Goal: Task Accomplishment & Management: Manage account settings

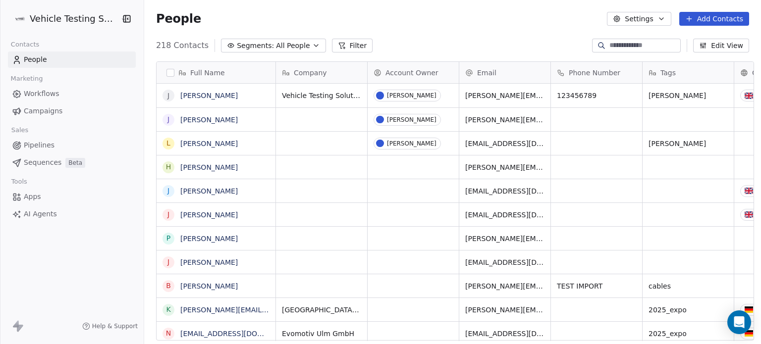
scroll to position [295, 614]
click at [63, 169] on link "Sequences Beta" at bounding box center [72, 163] width 128 height 16
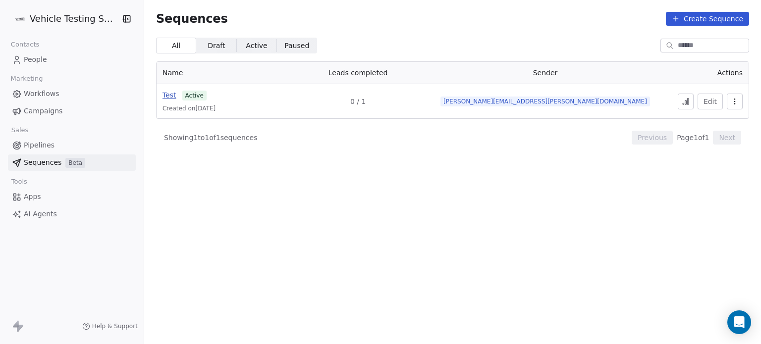
click at [164, 95] on span "Test" at bounding box center [169, 95] width 14 height 8
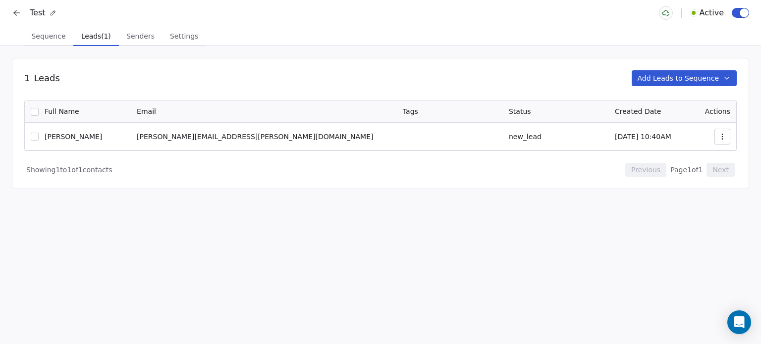
click at [95, 32] on span "Leads (1)" at bounding box center [96, 36] width 38 height 14
click at [53, 45] on button "Sequence Sequence" at bounding box center [49, 36] width 50 height 20
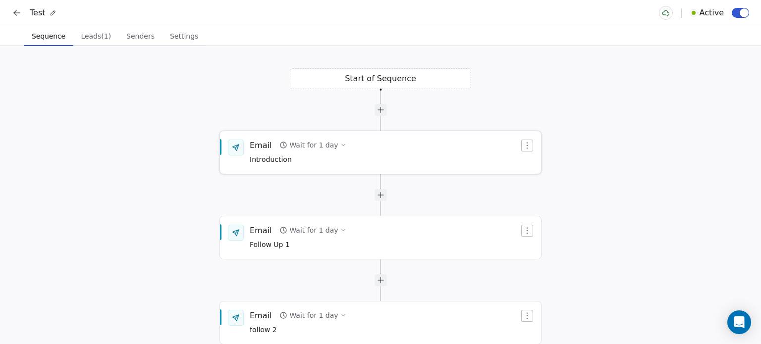
click at [307, 157] on span "Introduction" at bounding box center [298, 160] width 97 height 11
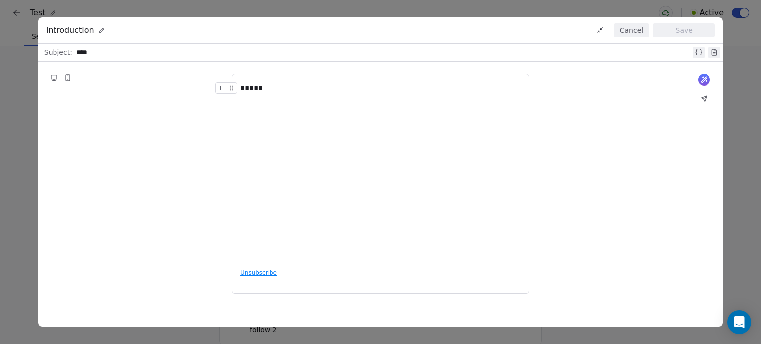
click at [632, 33] on button "Cancel" at bounding box center [631, 30] width 35 height 14
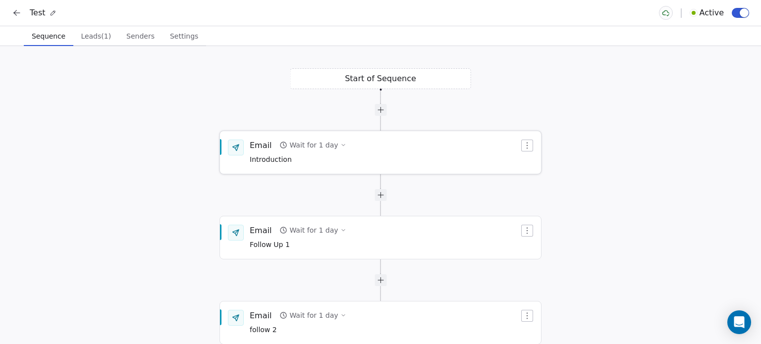
click at [305, 145] on div "Wait for 1 day" at bounding box center [313, 145] width 49 height 10
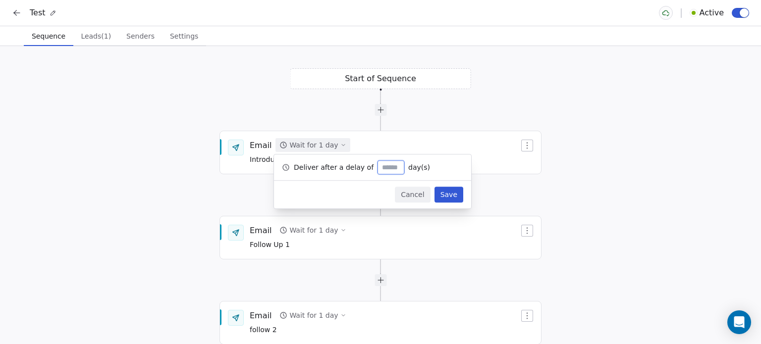
type input "*"
click at [452, 192] on button "Save" at bounding box center [448, 195] width 29 height 16
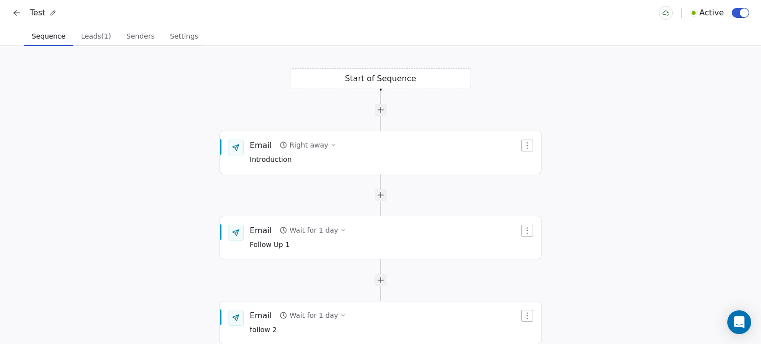
click at [18, 17] on icon at bounding box center [17, 13] width 10 height 10
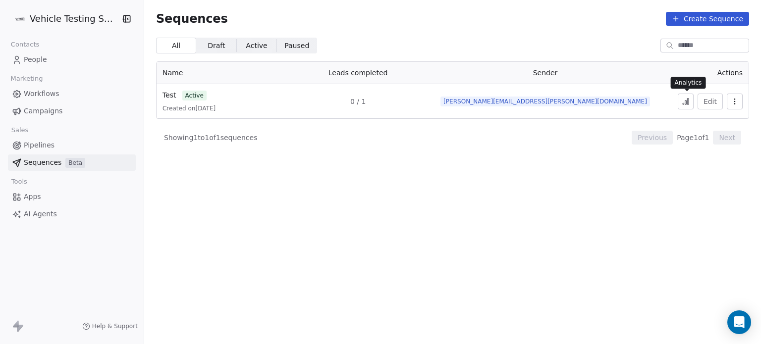
click at [683, 99] on icon at bounding box center [685, 102] width 8 height 8
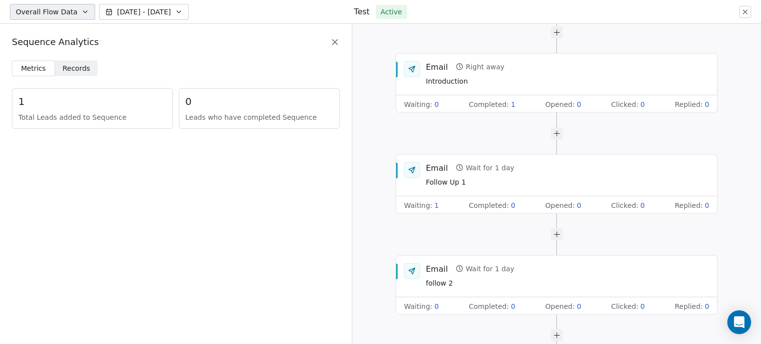
click at [337, 41] on icon at bounding box center [335, 42] width 10 height 10
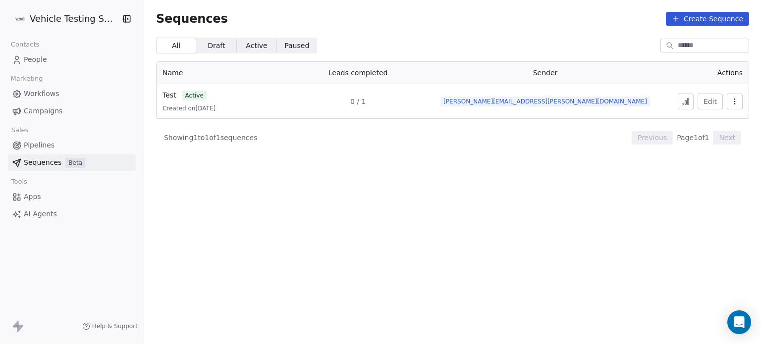
click at [34, 61] on span "People" at bounding box center [35, 59] width 23 height 10
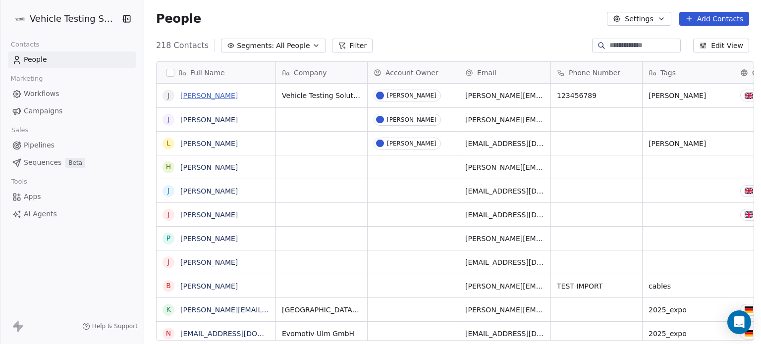
scroll to position [295, 614]
click at [198, 95] on link "[PERSON_NAME]" at bounding box center [208, 96] width 57 height 8
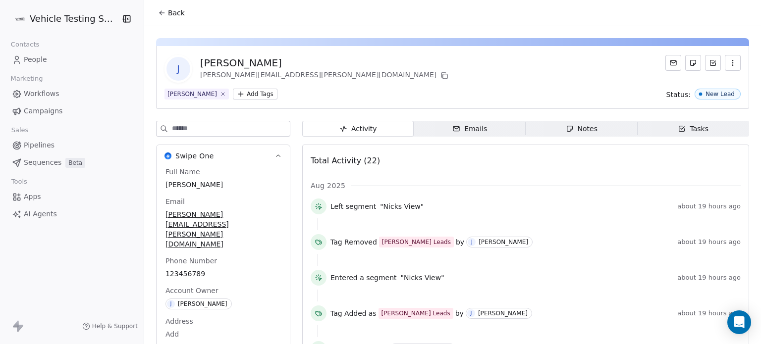
click at [63, 168] on link "Sequences Beta" at bounding box center [72, 163] width 128 height 16
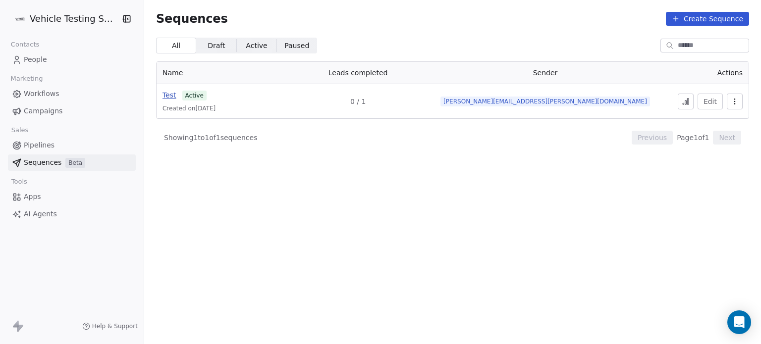
click at [165, 97] on span "Test" at bounding box center [169, 95] width 14 height 8
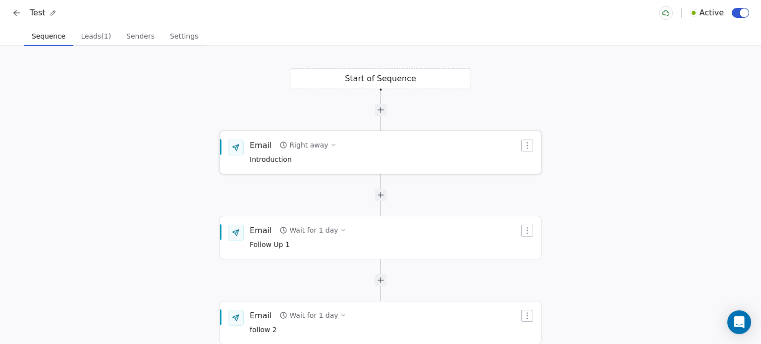
click at [313, 163] on span "Introduction" at bounding box center [293, 160] width 87 height 11
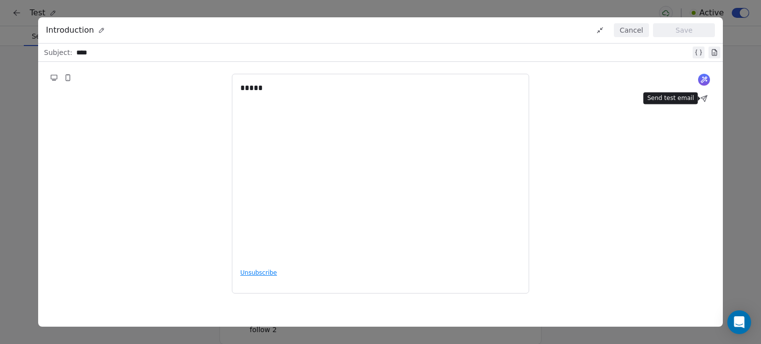
click at [703, 97] on icon at bounding box center [704, 99] width 6 height 6
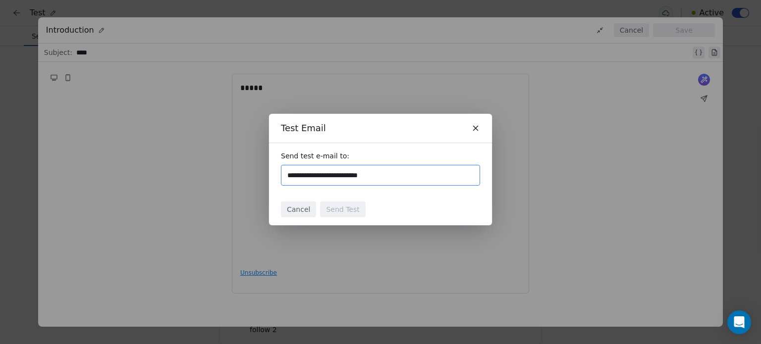
click at [382, 173] on input "**********" at bounding box center [380, 175] width 190 height 12
type input "**********"
click at [337, 213] on button "Send Test" at bounding box center [342, 210] width 45 height 16
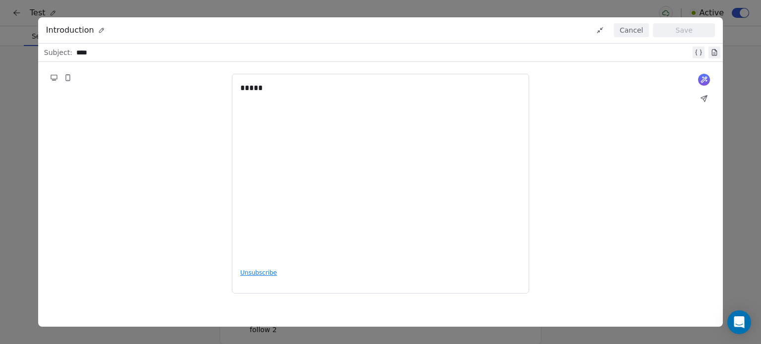
click at [636, 31] on button "Cancel" at bounding box center [631, 30] width 35 height 14
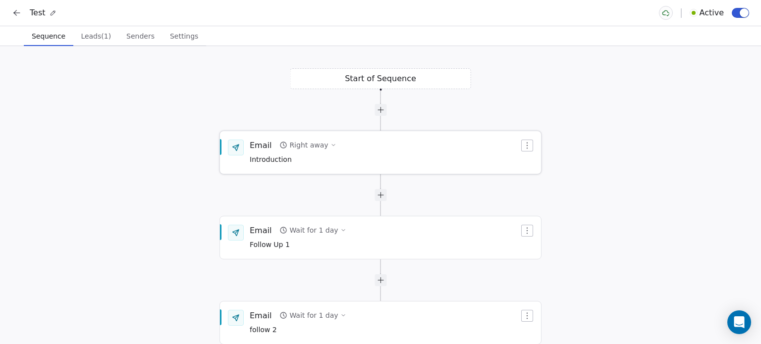
click at [525, 146] on icon "button" at bounding box center [527, 146] width 8 height 8
click at [444, 158] on div "Email Right away Introduction" at bounding box center [384, 153] width 269 height 26
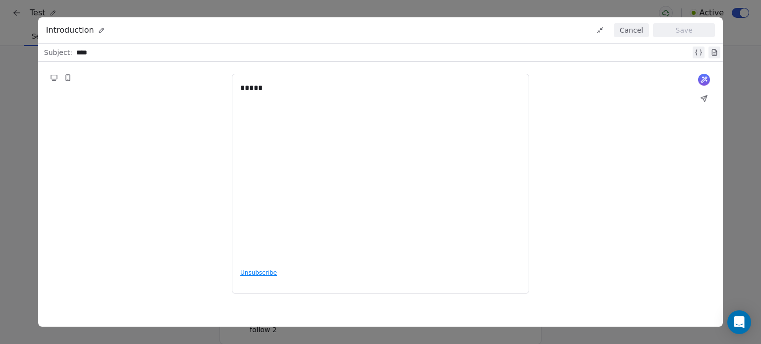
click at [700, 100] on icon at bounding box center [704, 99] width 8 height 8
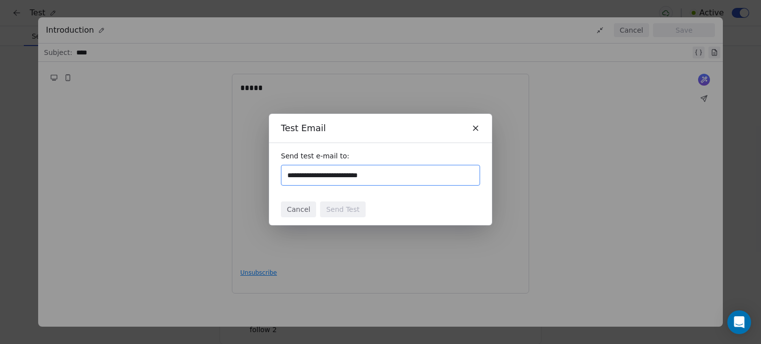
type input "**********"
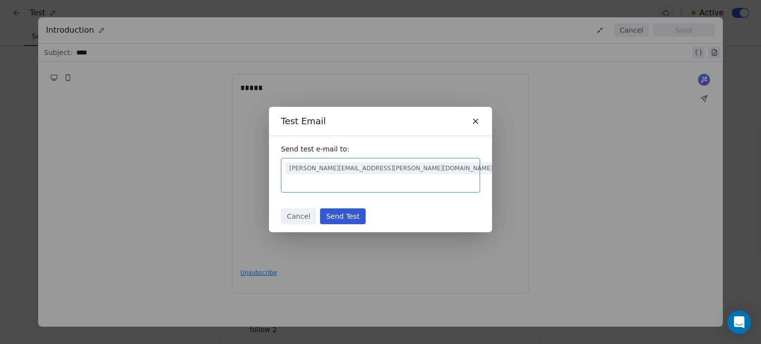
click at [338, 213] on button "Send Test" at bounding box center [342, 216] width 45 height 16
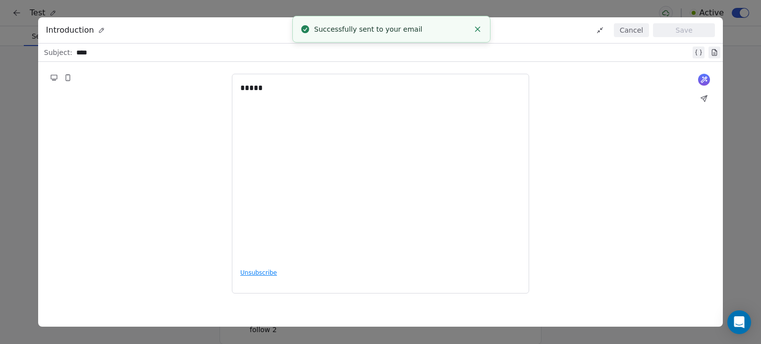
click at [636, 31] on button "Cancel" at bounding box center [631, 30] width 35 height 14
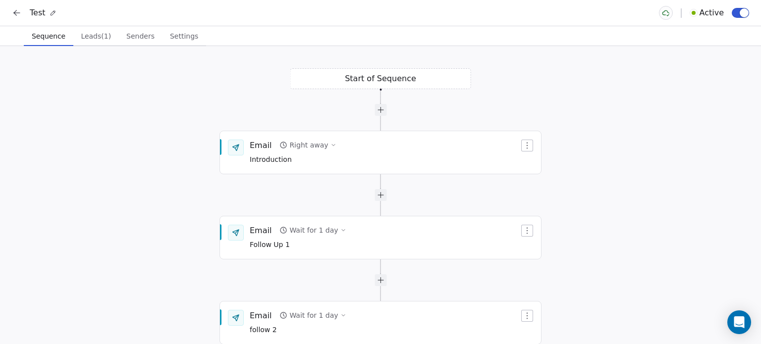
click at [13, 17] on icon at bounding box center [17, 13] width 10 height 10
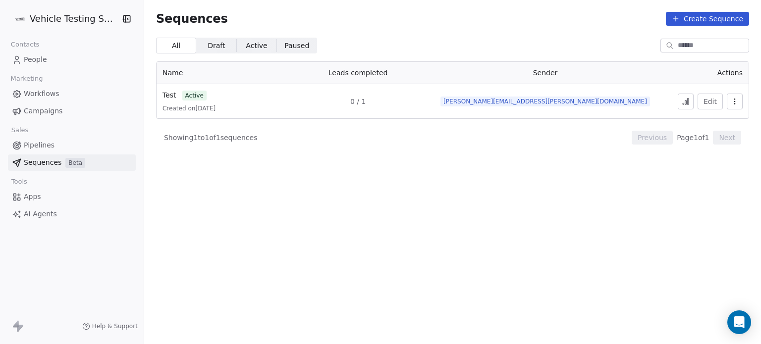
click at [26, 55] on span "People" at bounding box center [35, 59] width 23 height 10
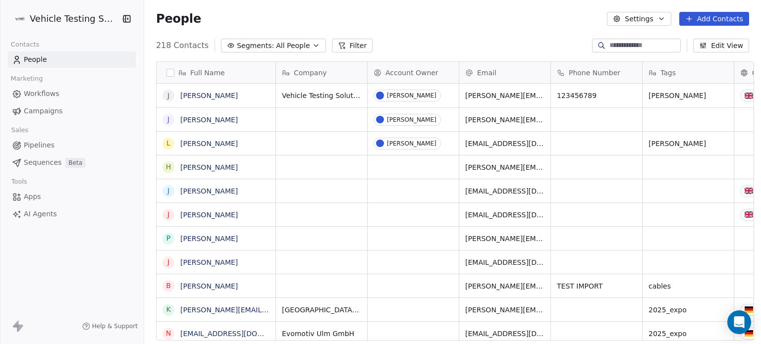
scroll to position [295, 614]
click at [41, 159] on span "Sequences" at bounding box center [43, 162] width 38 height 10
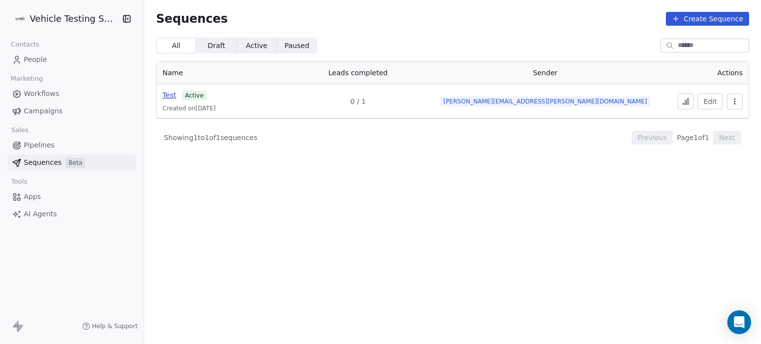
click at [164, 94] on span "Test" at bounding box center [169, 95] width 14 height 8
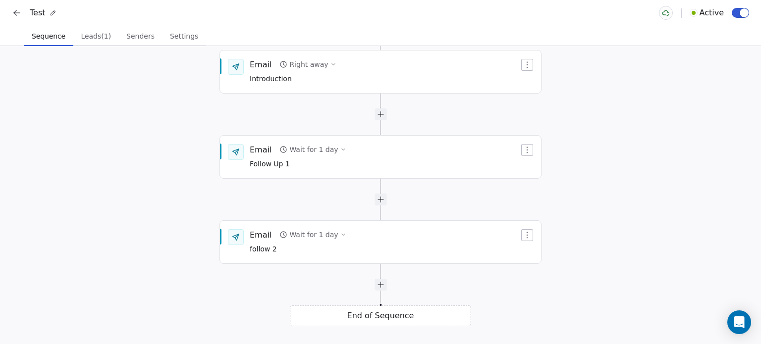
drag, startPoint x: 744, startPoint y: 180, endPoint x: 737, endPoint y: 77, distance: 102.7
click at [737, 77] on div "Start of Sequence Email Wait for 1 day Follow Up 1 End of Sequence Email Right …" at bounding box center [380, 195] width 761 height 298
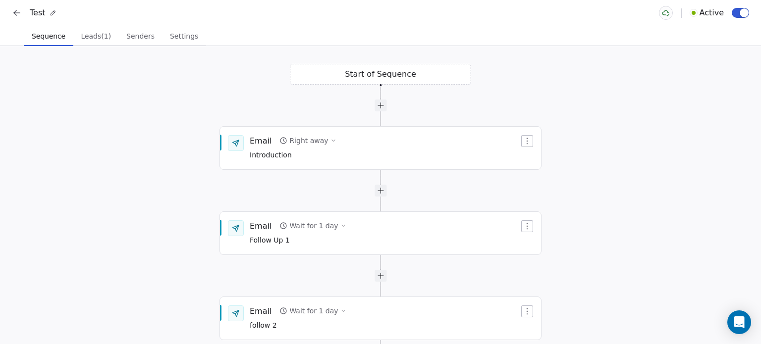
drag, startPoint x: 654, startPoint y: 255, endPoint x: 638, endPoint y: 367, distance: 113.5
click at [638, 336] on html "Test Active Sequence Sequence Leads (1) Leads (1) Senders Senders Settings Sett…" at bounding box center [380, 172] width 761 height 344
click at [274, 152] on span "Introduction" at bounding box center [293, 155] width 87 height 11
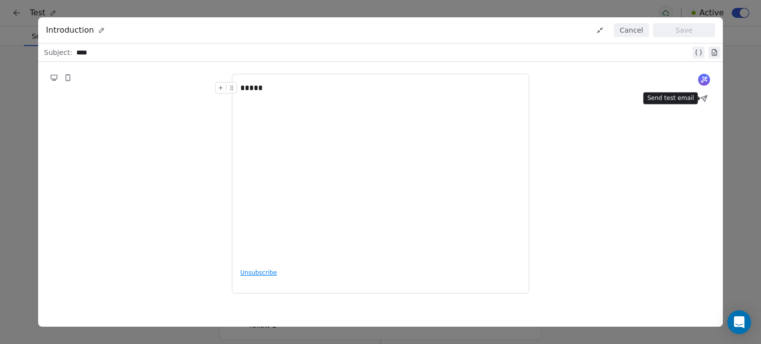
click at [703, 102] on icon at bounding box center [704, 99] width 8 height 8
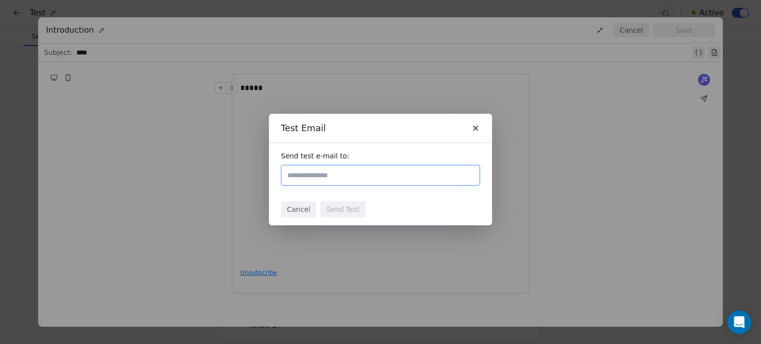
click at [473, 128] on icon at bounding box center [475, 128] width 9 height 9
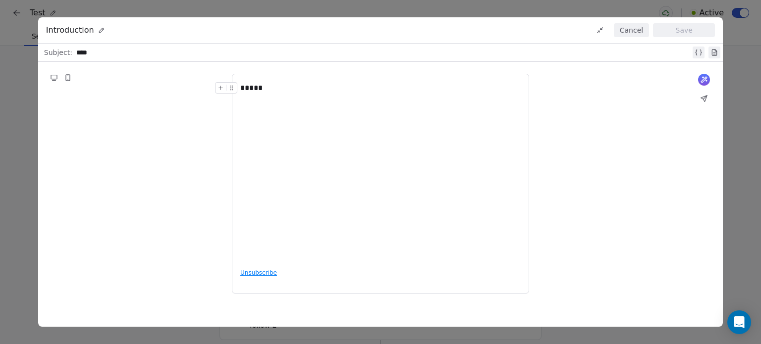
click at [631, 23] on button "Cancel" at bounding box center [631, 30] width 35 height 14
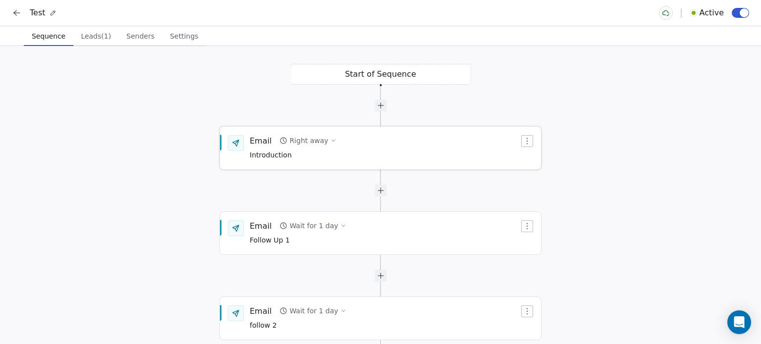
click at [290, 152] on span "Introduction" at bounding box center [293, 155] width 87 height 11
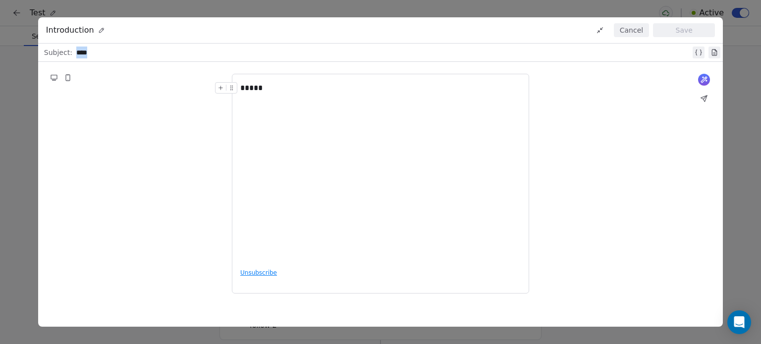
drag, startPoint x: 90, startPoint y: 53, endPoint x: 61, endPoint y: 50, distance: 28.4
click at [61, 50] on div "Subject: ****" at bounding box center [380, 53] width 684 height 18
click at [706, 95] on icon at bounding box center [704, 99] width 8 height 8
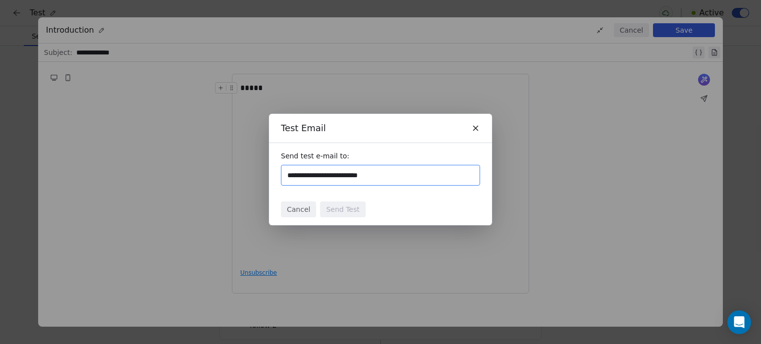
type input "**********"
click at [342, 206] on button "Send Test" at bounding box center [342, 210] width 45 height 16
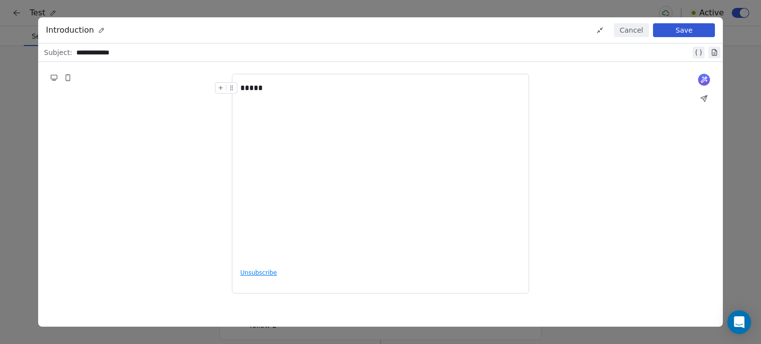
click at [632, 33] on button "Cancel" at bounding box center [631, 30] width 35 height 14
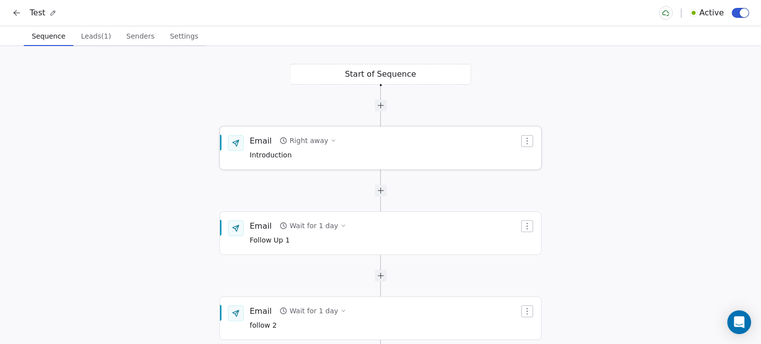
click at [263, 144] on div "Email" at bounding box center [261, 140] width 22 height 11
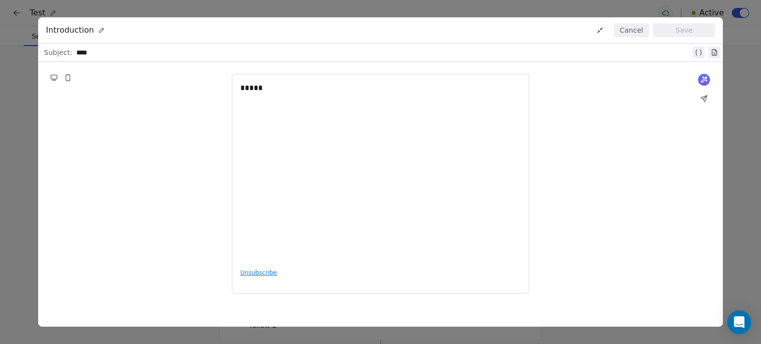
click at [635, 35] on button "Cancel" at bounding box center [631, 30] width 35 height 14
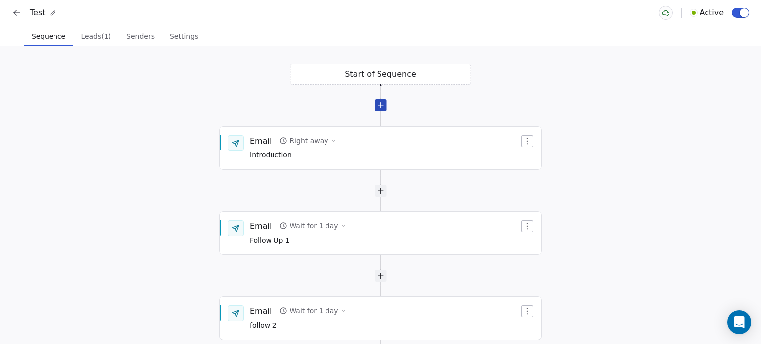
click at [384, 107] on div at bounding box center [380, 106] width 12 height 12
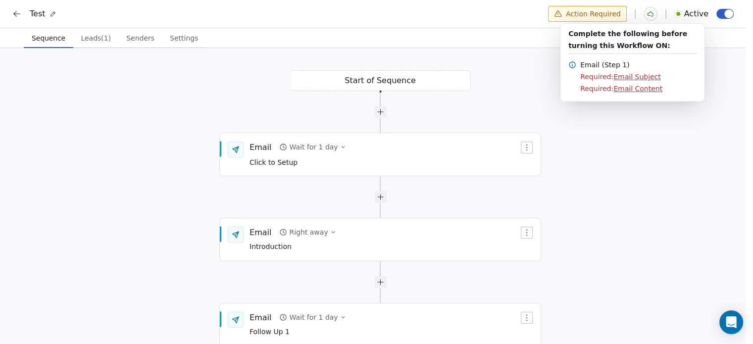
click at [582, 9] on html "Test Action Required Active Sequence Sequence Leads (1) Leads (1) Senders Sende…" at bounding box center [376, 173] width 753 height 346
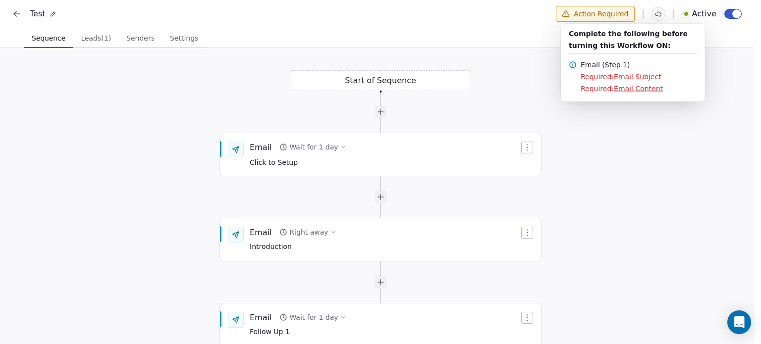
click at [471, 76] on html "Test Action Required Active Sequence Sequence Leads (1) Leads (1) Senders Sende…" at bounding box center [380, 173] width 761 height 346
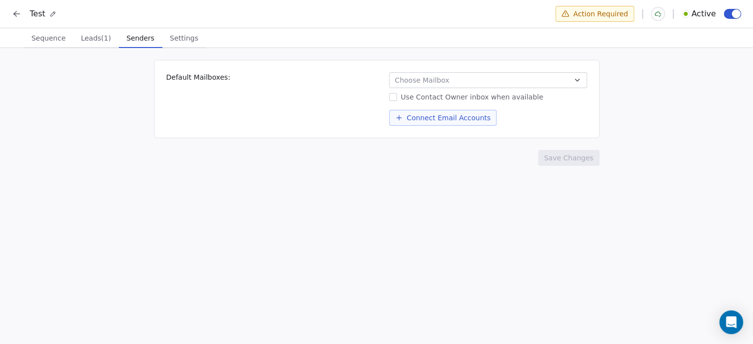
click at [145, 37] on span "Senders" at bounding box center [141, 38] width 36 height 14
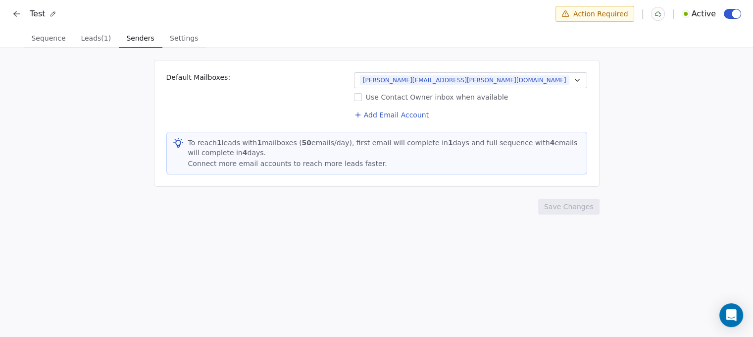
click at [586, 79] on button "[PERSON_NAME][EMAIL_ADDRESS][PERSON_NAME][DOMAIN_NAME]" at bounding box center [470, 80] width 233 height 16
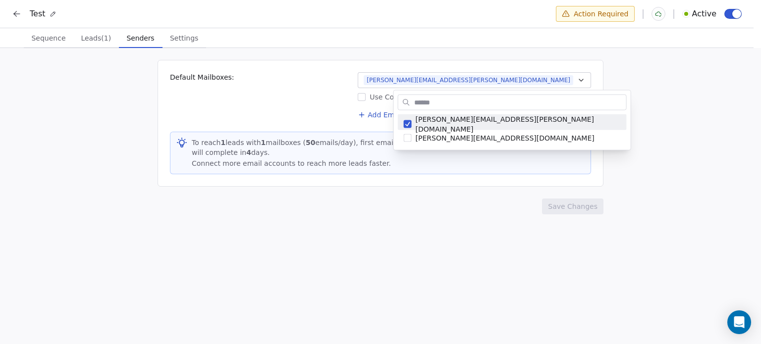
click at [586, 79] on html "Test Action Required Active Sequence Sequence Leads (1) Leads (1) Senders Sende…" at bounding box center [380, 173] width 761 height 346
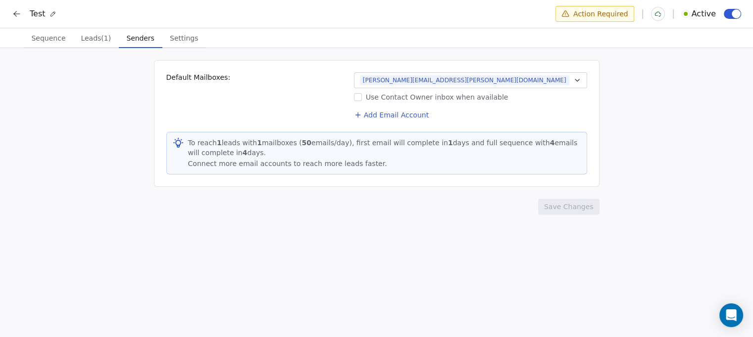
click at [166, 37] on span "Settings" at bounding box center [184, 38] width 36 height 14
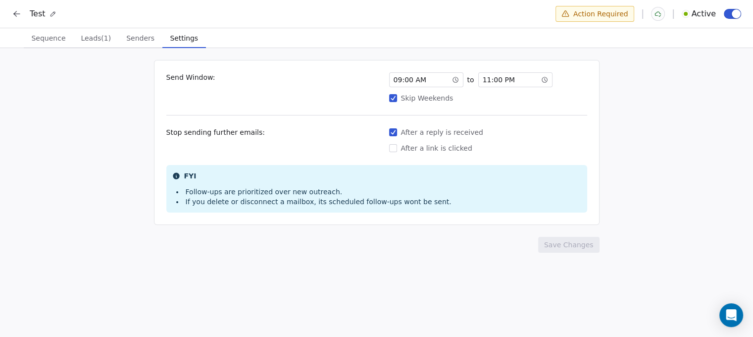
click at [60, 34] on span "Sequence" at bounding box center [48, 38] width 42 height 14
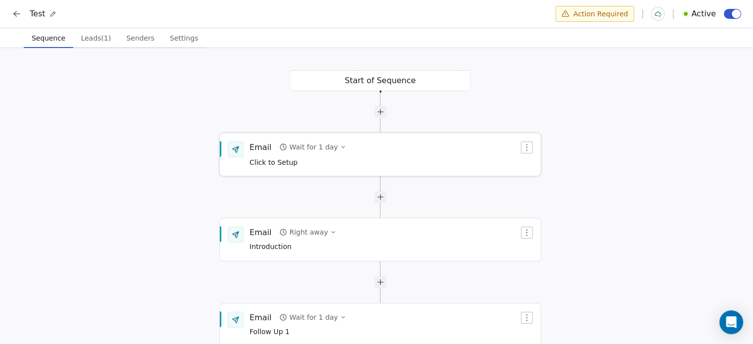
click at [307, 146] on div "Wait for 1 day" at bounding box center [313, 147] width 49 height 10
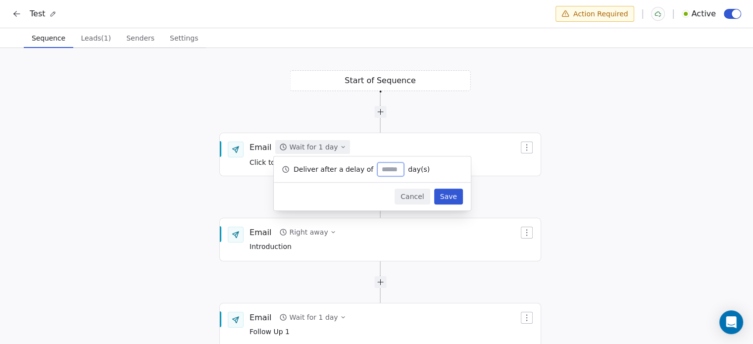
type input "*"
click at [452, 202] on button "Save" at bounding box center [448, 197] width 29 height 16
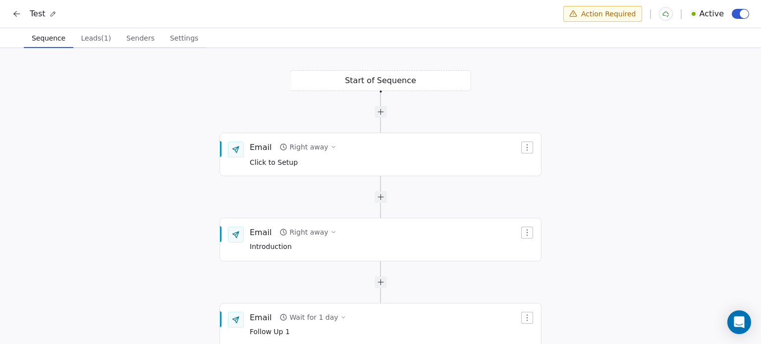
click at [614, 16] on html "Test Action Required Active Sequence Sequence Leads (1) Leads (1) Senders Sende…" at bounding box center [380, 173] width 761 height 346
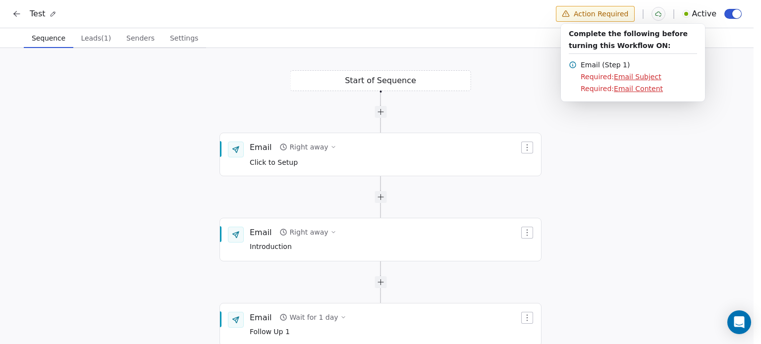
click at [629, 78] on span "Email Subject" at bounding box center [638, 77] width 48 height 8
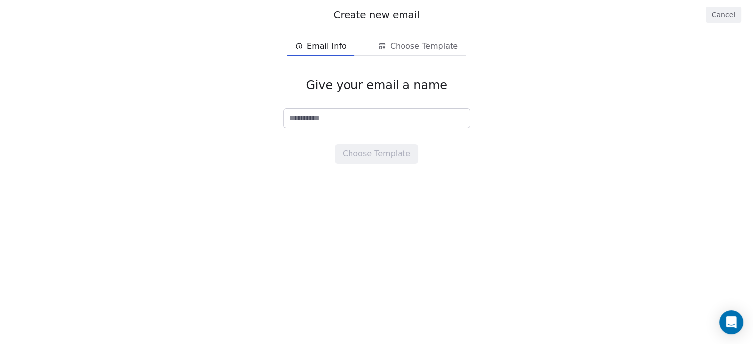
click at [355, 117] on input at bounding box center [377, 118] width 186 height 19
type input "**********"
click at [420, 48] on span "Choose Template" at bounding box center [424, 46] width 68 height 12
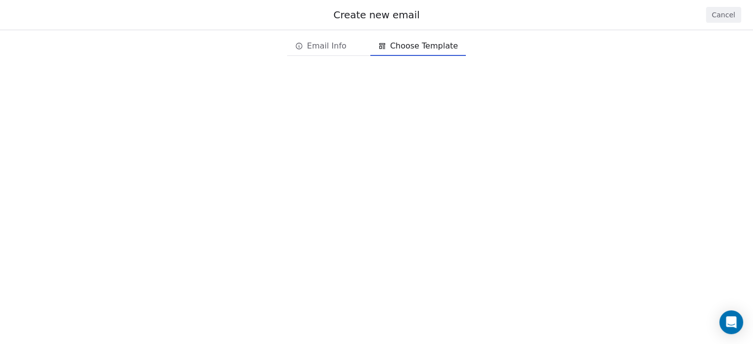
click at [338, 45] on span "Email Info" at bounding box center [327, 46] width 40 height 12
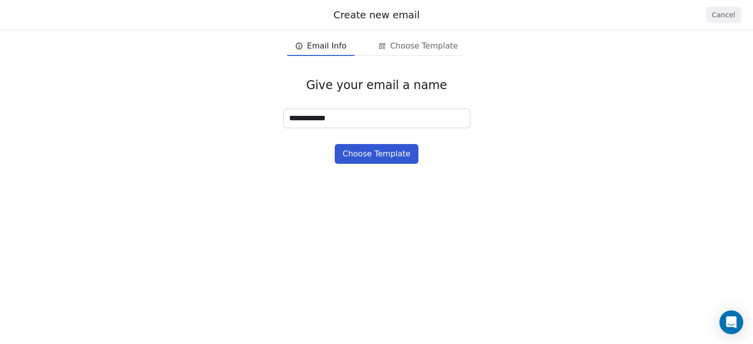
click at [378, 152] on button "Choose Template" at bounding box center [377, 154] width 84 height 20
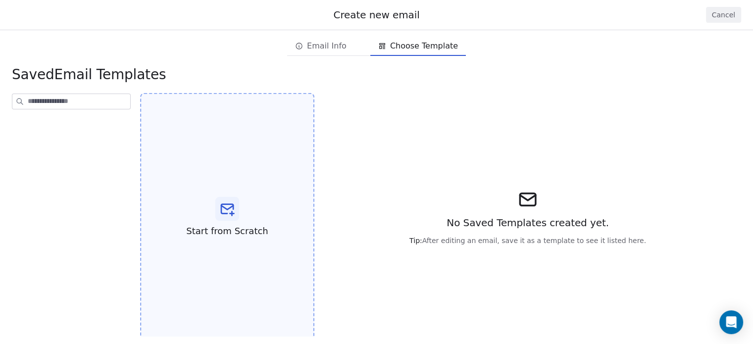
click at [233, 189] on div "Start from Scratch" at bounding box center [227, 217] width 174 height 249
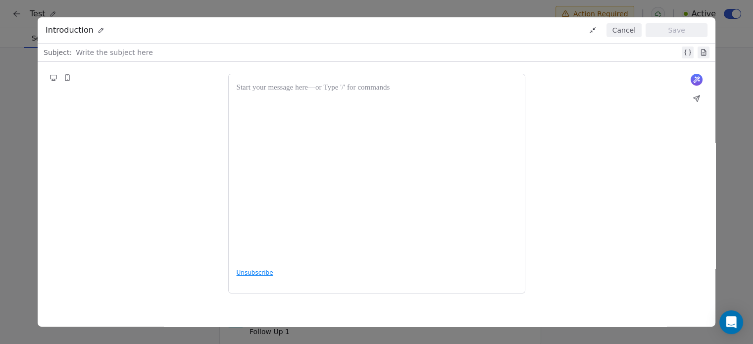
click at [140, 54] on div at bounding box center [378, 53] width 604 height 12
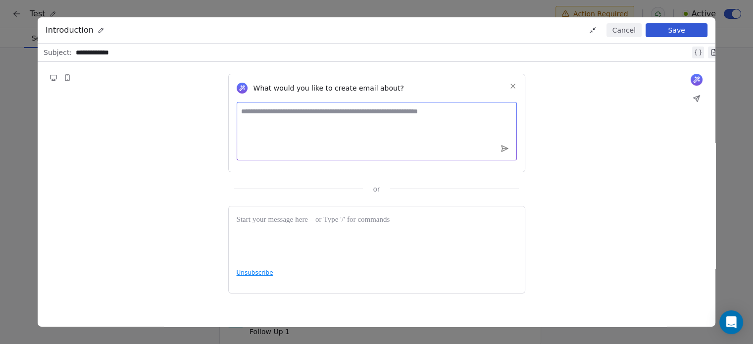
click at [375, 133] on textarea at bounding box center [377, 131] width 280 height 58
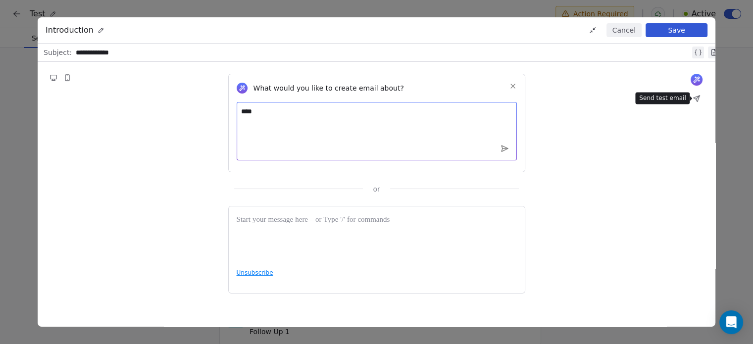
type textarea "***"
click at [695, 104] on button at bounding box center [697, 99] width 14 height 14
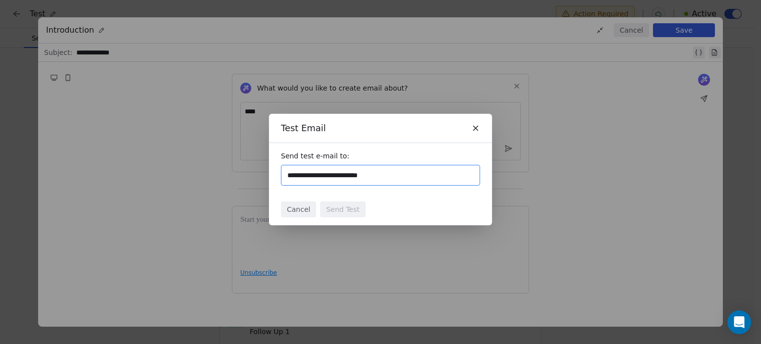
type input "**********"
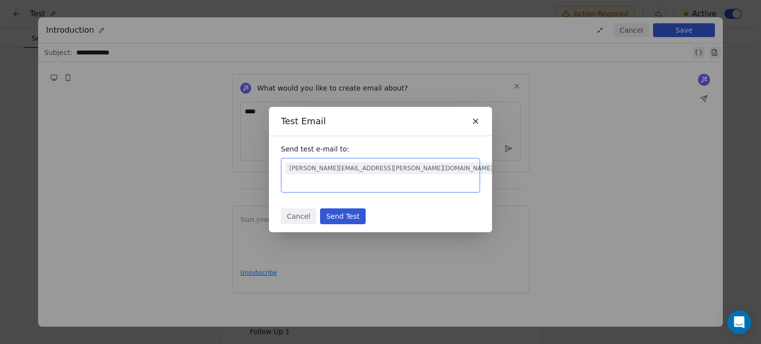
click at [350, 208] on button "Send Test" at bounding box center [342, 216] width 45 height 16
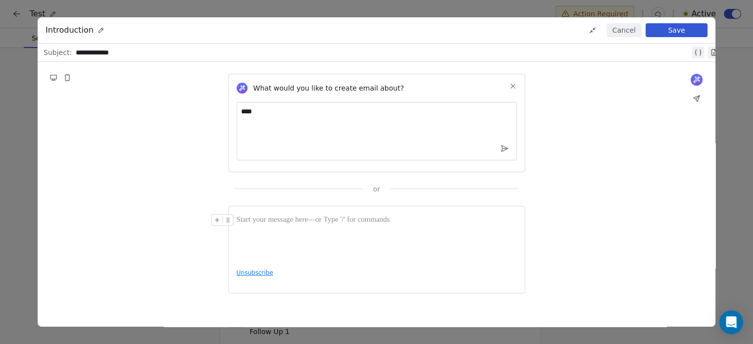
drag, startPoint x: 259, startPoint y: 275, endPoint x: 236, endPoint y: 249, distance: 35.0
click at [237, 249] on div at bounding box center [377, 237] width 280 height 47
click at [225, 221] on icon at bounding box center [228, 220] width 6 height 6
click at [254, 275] on div "Unsubscribe" at bounding box center [376, 250] width 297 height 88
click at [271, 274] on div "Unsubscribe" at bounding box center [376, 250] width 297 height 88
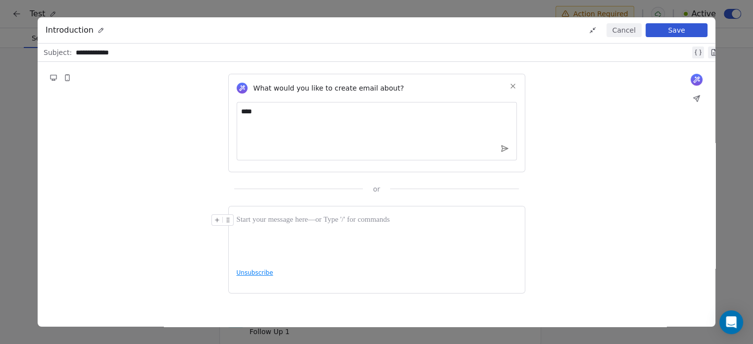
click at [271, 274] on div "Unsubscribe" at bounding box center [376, 250] width 297 height 88
click at [248, 216] on div at bounding box center [377, 220] width 280 height 12
click at [263, 255] on div at bounding box center [377, 237] width 280 height 47
click at [258, 274] on div "Unsubscribe" at bounding box center [376, 250] width 297 height 88
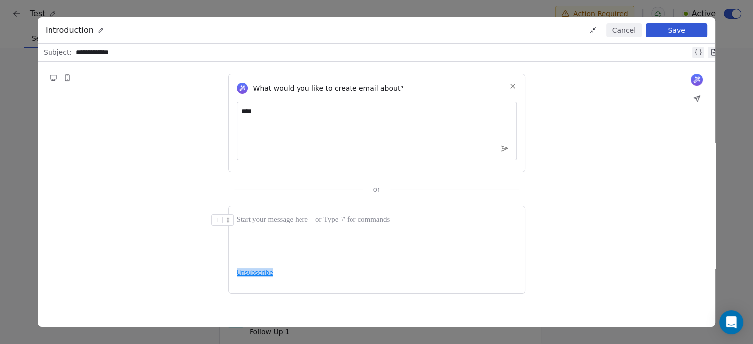
click at [258, 274] on div "Unsubscribe" at bounding box center [376, 250] width 297 height 88
click at [275, 275] on div "Unsubscribe" at bounding box center [376, 250] width 297 height 88
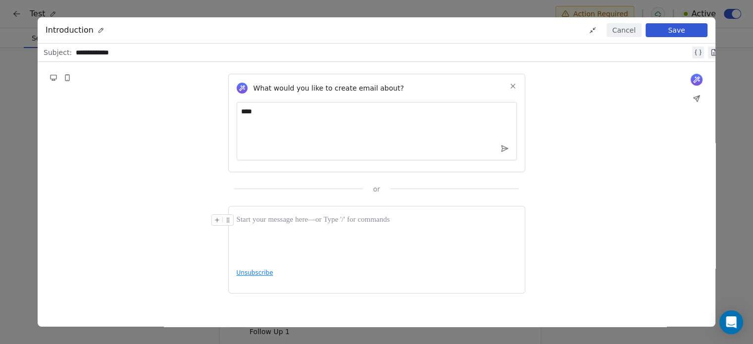
drag, startPoint x: 275, startPoint y: 275, endPoint x: 266, endPoint y: 275, distance: 8.4
click at [268, 275] on div "Unsubscribe" at bounding box center [376, 250] width 297 height 88
click at [257, 272] on div "Unsubscribe" at bounding box center [376, 250] width 297 height 88
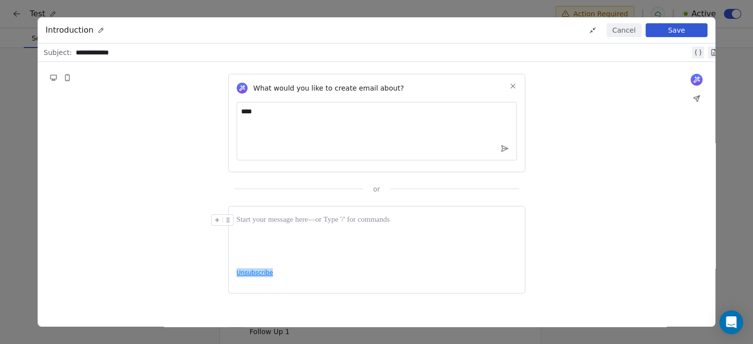
click at [257, 272] on div "Unsubscribe" at bounding box center [376, 250] width 297 height 88
click at [309, 276] on div "Unsubscribe" at bounding box center [376, 250] width 297 height 88
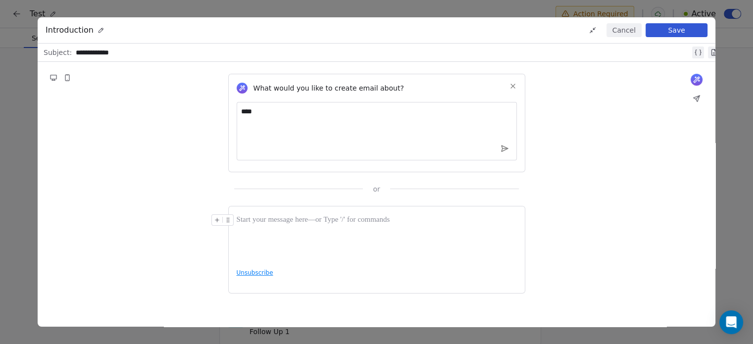
click at [258, 273] on div "Unsubscribe" at bounding box center [376, 250] width 297 height 88
click at [363, 229] on div at bounding box center [377, 237] width 280 height 47
click at [245, 278] on div "Unsubscribe" at bounding box center [376, 250] width 297 height 88
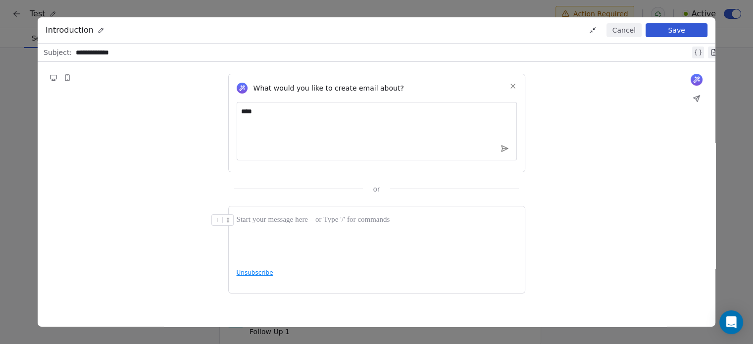
click at [256, 273] on div "Unsubscribe" at bounding box center [376, 250] width 297 height 88
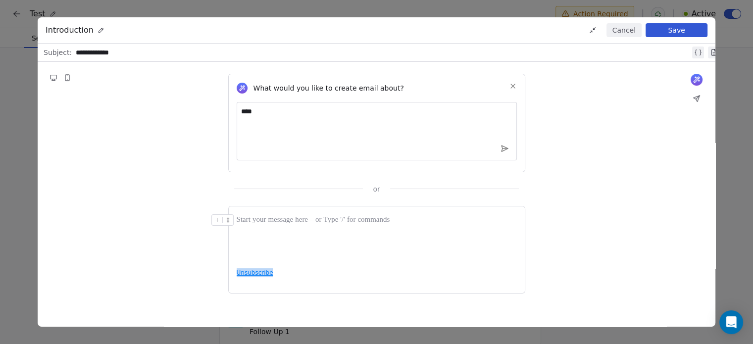
click at [256, 273] on div "Unsubscribe" at bounding box center [376, 250] width 297 height 88
drag, startPoint x: 256, startPoint y: 273, endPoint x: 557, endPoint y: 125, distance: 336.0
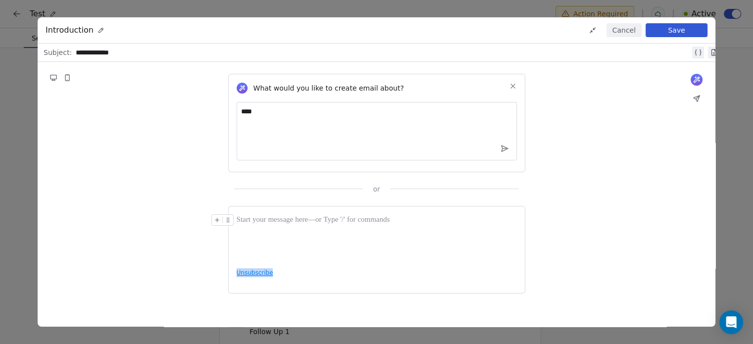
click at [281, 237] on div "Unsubscribe" at bounding box center [376, 250] width 297 height 88
click at [627, 34] on button "Cancel" at bounding box center [624, 30] width 35 height 14
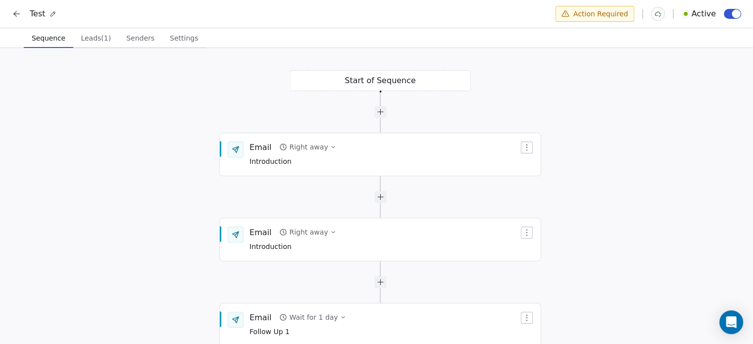
click at [733, 13] on span "button" at bounding box center [736, 13] width 9 height 9
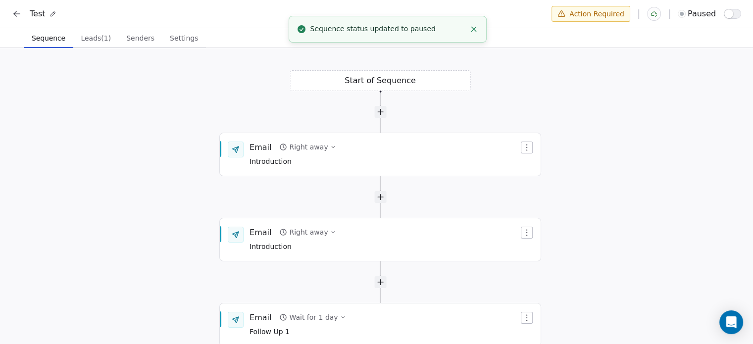
click at [472, 30] on line "Close toast" at bounding box center [473, 29] width 4 height 4
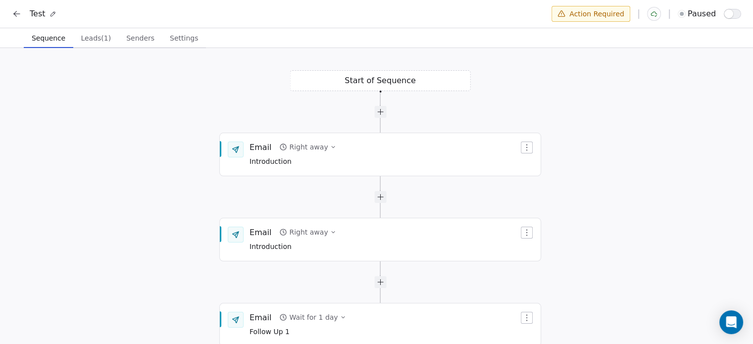
scroll to position [2, 0]
click at [584, 178] on div "Start of Sequence Email Wait for 1 day Follow Up 1 End of Sequence Email Right …" at bounding box center [376, 195] width 753 height 298
click at [677, 154] on div "Start of Sequence Email Wait for 1 day Follow Up 1 End of Sequence Email Right …" at bounding box center [376, 195] width 753 height 298
click at [10, 17] on button at bounding box center [17, 12] width 14 height 14
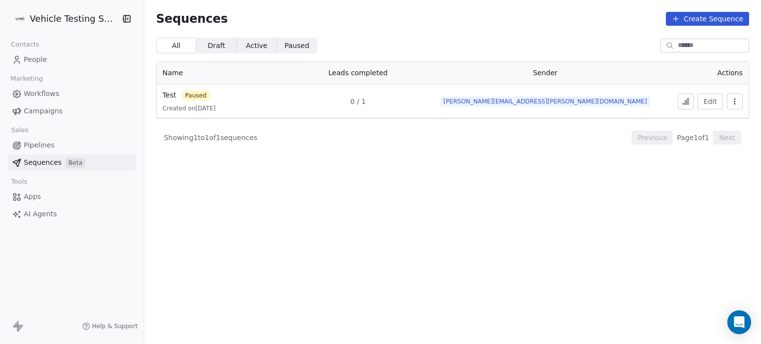
click at [258, 200] on section "Sequences Create Sequence All All Draft Draft Active Active Paused Paused Name …" at bounding box center [452, 172] width 617 height 344
click at [43, 61] on span "People" at bounding box center [35, 59] width 23 height 10
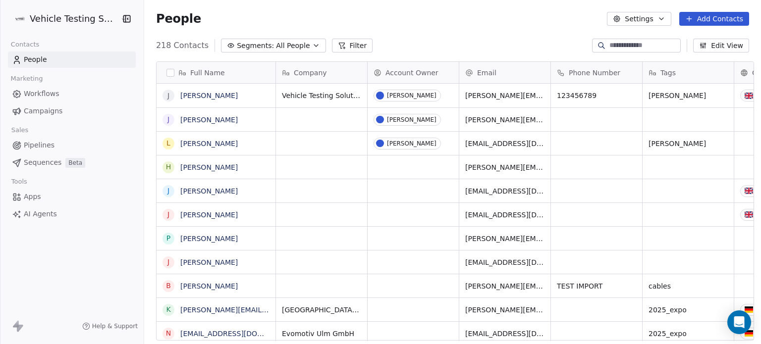
click at [55, 140] on link "Pipelines" at bounding box center [72, 145] width 128 height 16
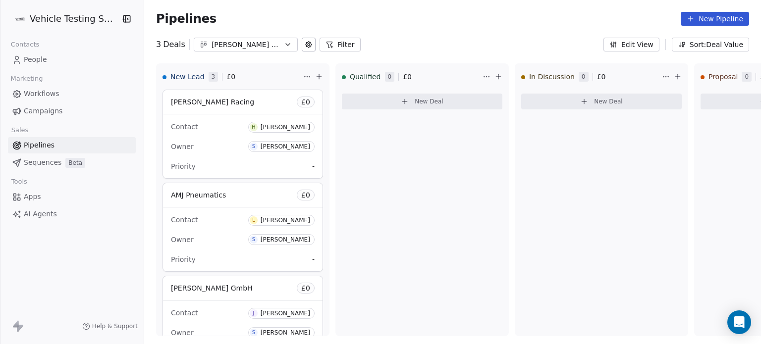
click at [567, 33] on div "Pipelines New Pipeline" at bounding box center [452, 19] width 617 height 38
drag, startPoint x: 760, startPoint y: 15, endPoint x: 760, endPoint y: 43, distance: 27.2
click at [753, 43] on div "Pipelines New Pipeline 3 Deals [PERSON_NAME] Pipe Line Filter Edit View Sort: D…" at bounding box center [452, 26] width 617 height 52
drag, startPoint x: 329, startPoint y: 342, endPoint x: 115, endPoint y: 314, distance: 215.7
click at [146, 336] on div at bounding box center [297, 341] width 302 height 2
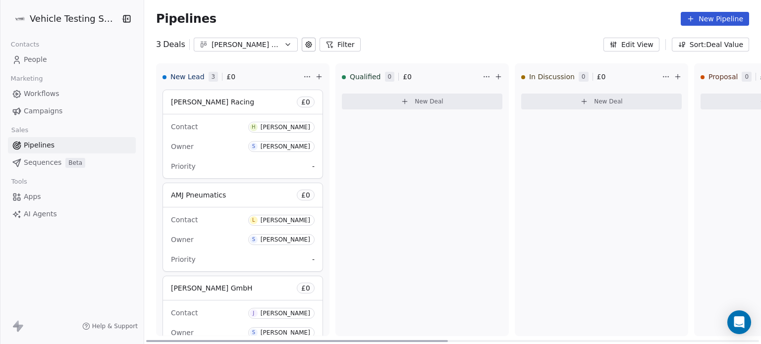
click at [384, 336] on div at bounding box center [297, 341] width 302 height 2
click at [392, 101] on button "New Deal" at bounding box center [422, 102] width 160 height 16
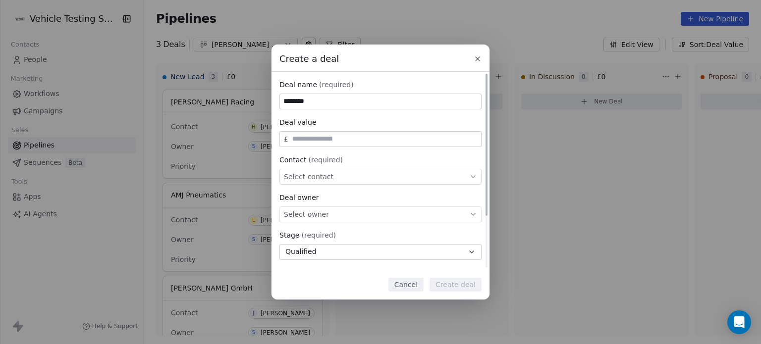
type input "********"
click at [349, 173] on div "Select contact" at bounding box center [380, 177] width 202 height 16
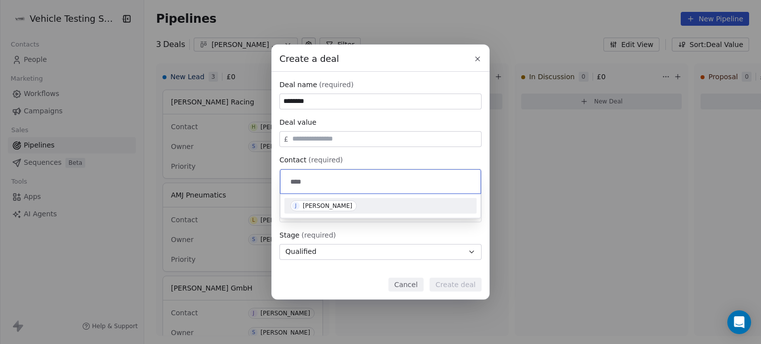
type input "****"
click at [316, 204] on div "[PERSON_NAME]" at bounding box center [328, 206] width 50 height 7
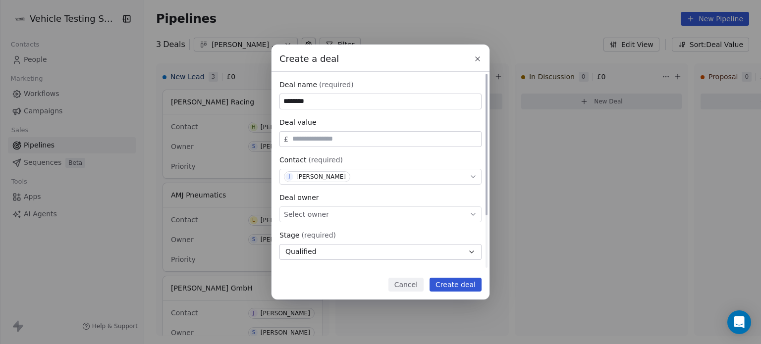
click at [361, 210] on div "Select owner" at bounding box center [380, 215] width 202 height 16
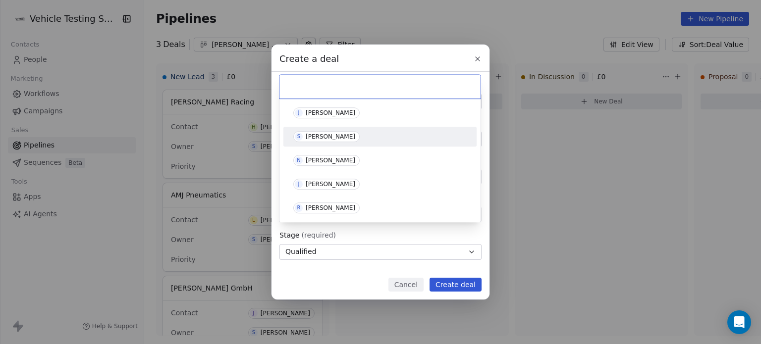
click at [329, 131] on span "S [PERSON_NAME]" at bounding box center [326, 136] width 66 height 11
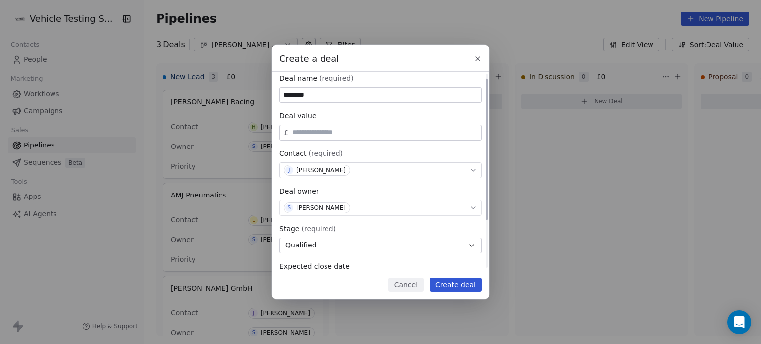
scroll to position [8, 0]
drag, startPoint x: 484, startPoint y: 112, endPoint x: 484, endPoint y: 118, distance: 5.9
click at [485, 118] on div at bounding box center [486, 151] width 2 height 142
click at [402, 122] on div "Deal value £" at bounding box center [380, 124] width 202 height 30
click at [379, 140] on div "Deal name (required) ******** Deal value £ Contact (required) J [PERSON_NAME] D…" at bounding box center [380, 200] width 202 height 256
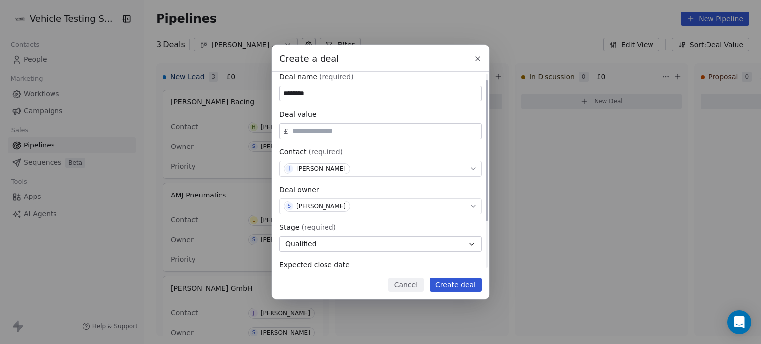
click at [380, 139] on div "Deal name (required) ******** Deal value £ Contact (required) J [PERSON_NAME] D…" at bounding box center [380, 200] width 202 height 256
click at [378, 137] on div "£" at bounding box center [380, 131] width 202 height 16
click at [319, 124] on div "£" at bounding box center [380, 131] width 202 height 16
click at [310, 129] on input "text" at bounding box center [384, 130] width 189 height 7
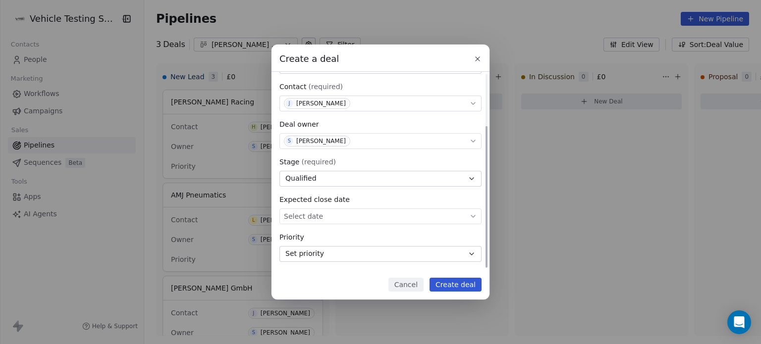
drag, startPoint x: 487, startPoint y: 107, endPoint x: 491, endPoint y: 172, distance: 64.5
click at [487, 172] on div at bounding box center [486, 197] width 2 height 142
click at [393, 217] on body "Vehicle Testing Solutions Contacts People Marketing Workflows Campaigns Sales P…" at bounding box center [380, 172] width 761 height 344
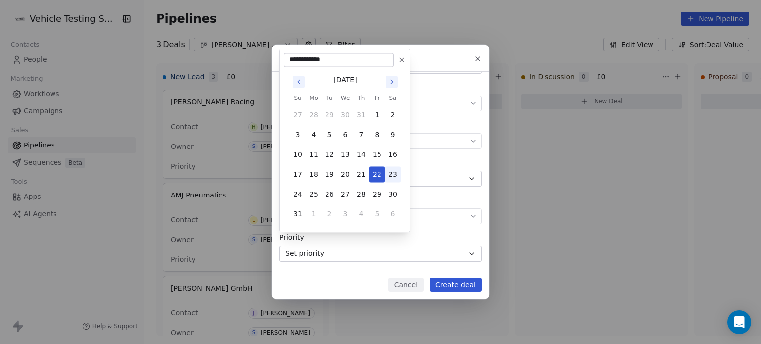
click at [389, 175] on button "23" at bounding box center [393, 174] width 16 height 16
type input "**********"
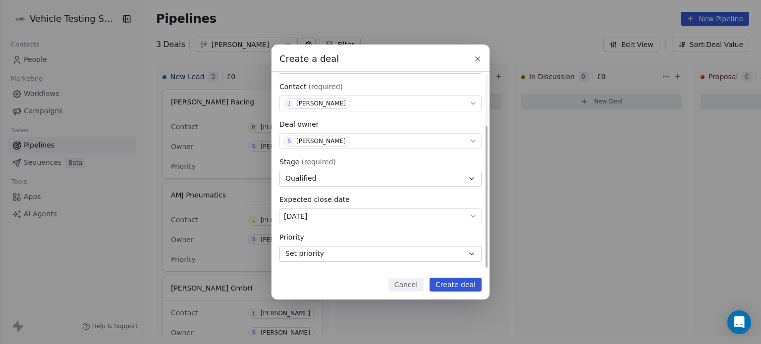
click at [334, 250] on button "Set priority" at bounding box center [380, 254] width 202 height 16
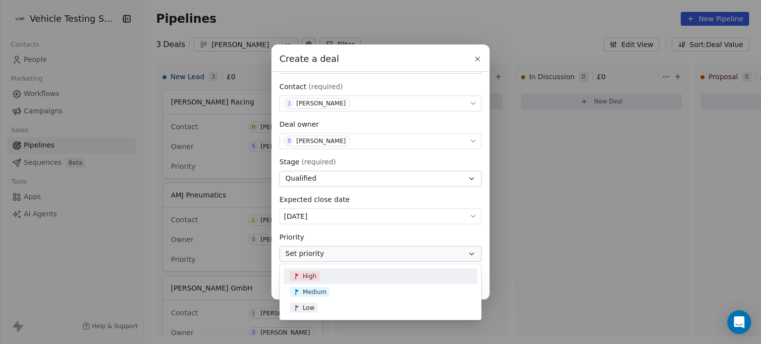
click at [305, 279] on span "High" at bounding box center [310, 276] width 14 height 8
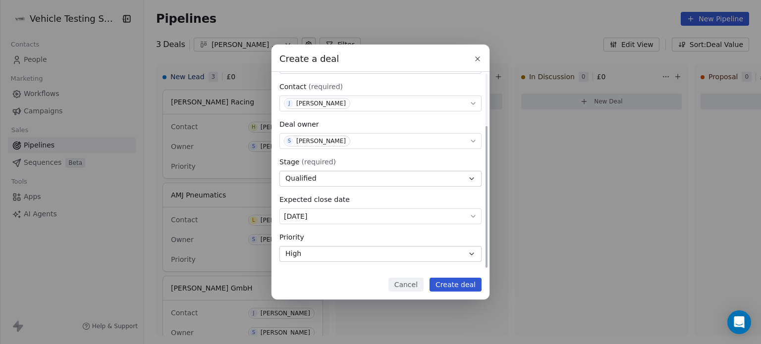
click at [392, 184] on button "Qualified" at bounding box center [380, 179] width 202 height 16
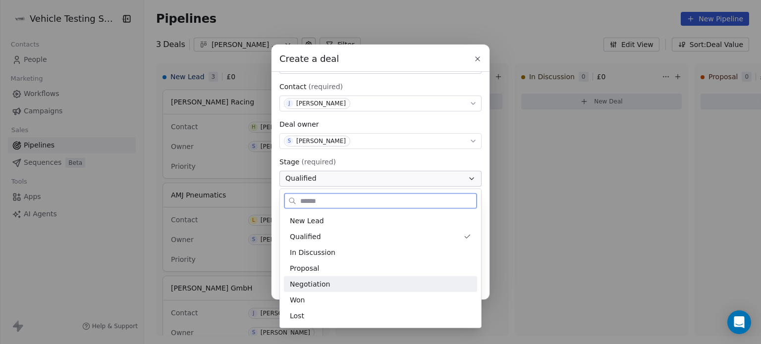
click at [339, 284] on div "Negotiation" at bounding box center [380, 284] width 181 height 10
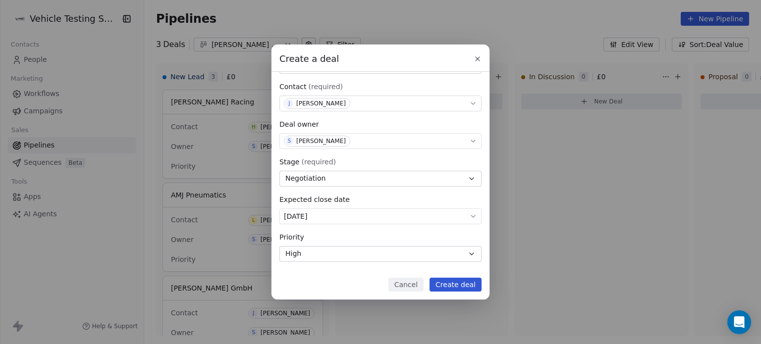
click at [442, 280] on button "Create deal" at bounding box center [455, 285] width 52 height 14
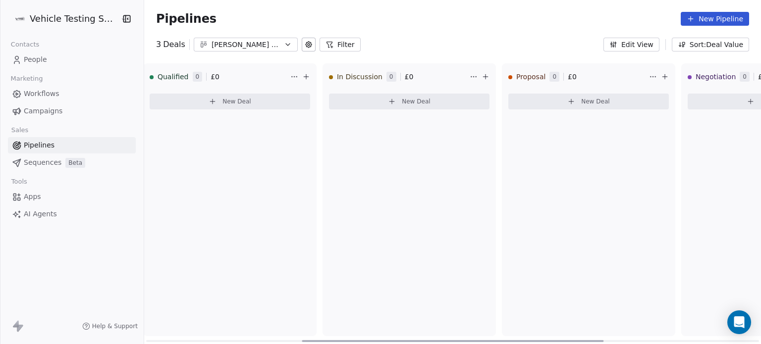
scroll to position [0, 0]
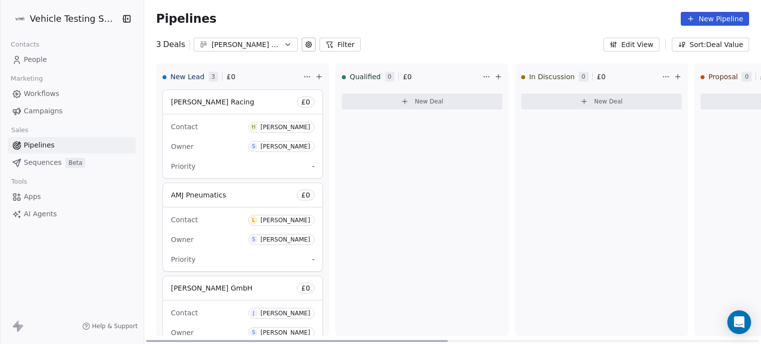
drag, startPoint x: 333, startPoint y: 342, endPoint x: 252, endPoint y: 304, distance: 89.3
click at [252, 336] on div at bounding box center [297, 341] width 302 height 2
drag, startPoint x: 423, startPoint y: 295, endPoint x: 433, endPoint y: 210, distance: 85.3
click at [433, 210] on div "Qualified 0 £ 0 New Deal" at bounding box center [421, 199] width 173 height 273
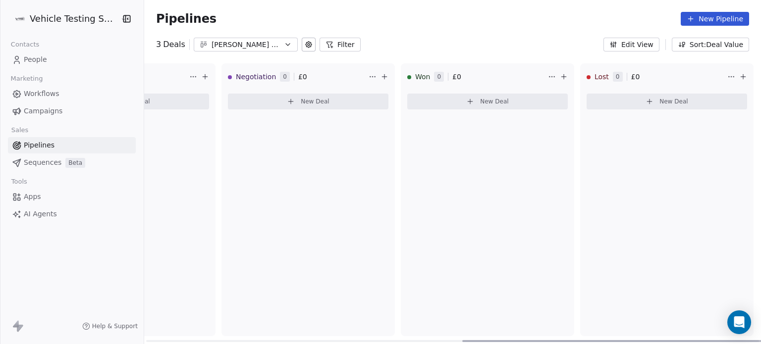
scroll to position [0, 165]
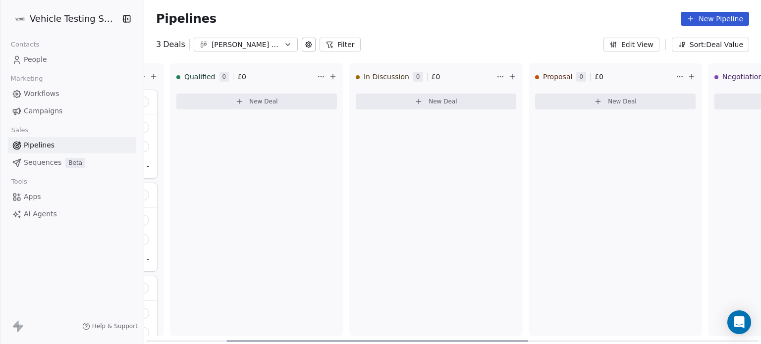
drag, startPoint x: 337, startPoint y: 338, endPoint x: 417, endPoint y: 352, distance: 81.9
click at [417, 336] on div at bounding box center [377, 341] width 302 height 2
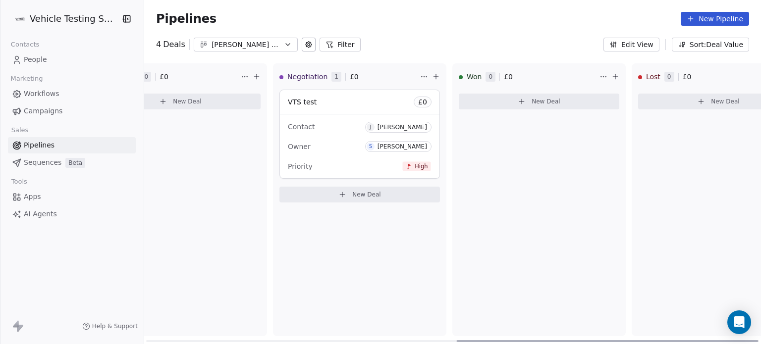
scroll to position [0, 639]
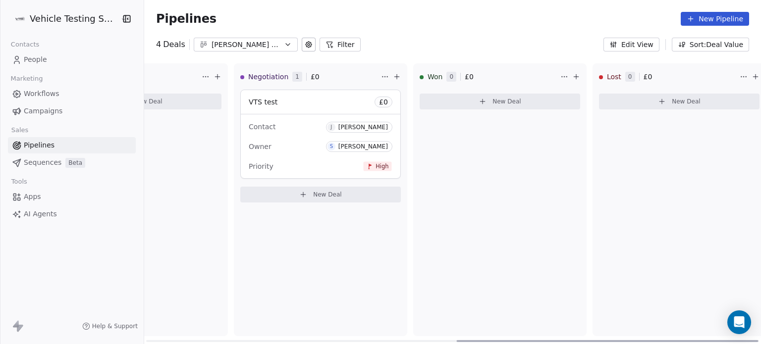
drag, startPoint x: 275, startPoint y: 340, endPoint x: 585, endPoint y: 324, distance: 310.4
click at [585, 340] on div at bounding box center [607, 341] width 302 height 2
click at [504, 106] on button "New Deal" at bounding box center [499, 102] width 160 height 16
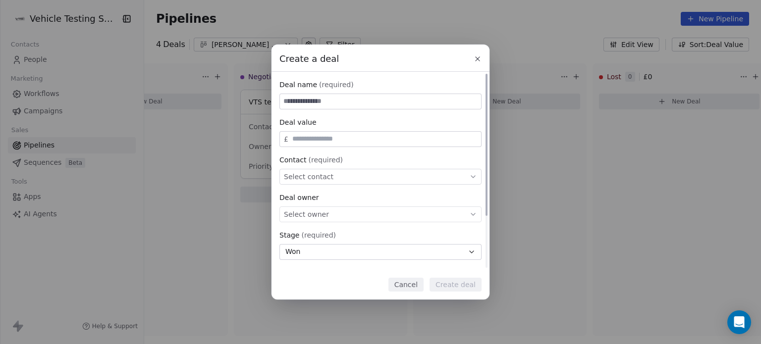
click at [400, 213] on div "Select owner" at bounding box center [380, 215] width 202 height 16
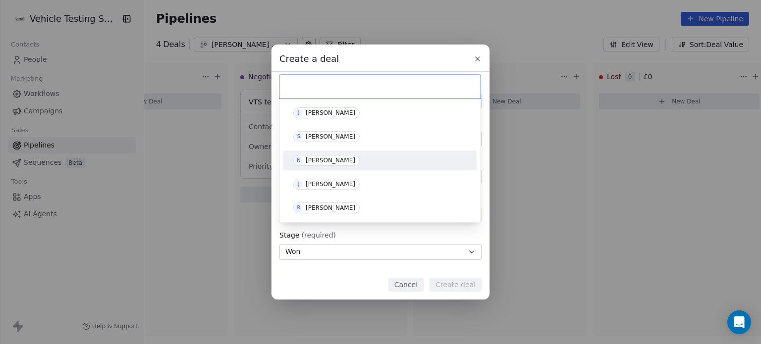
click at [477, 60] on div "Create a deal Deal name (required) Deal value £ Contact (required) Select conta…" at bounding box center [380, 172] width 761 height 255
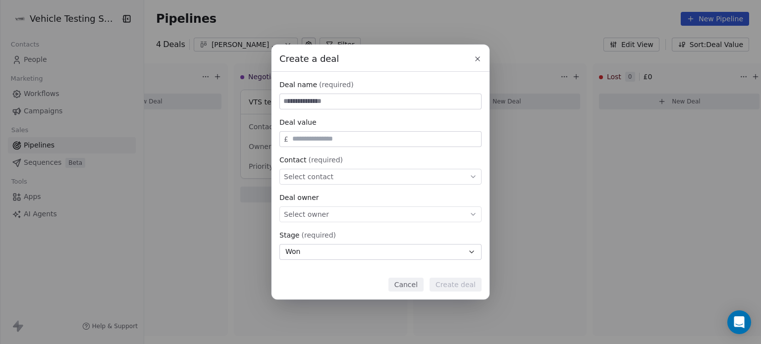
click at [477, 60] on icon at bounding box center [477, 59] width 8 height 8
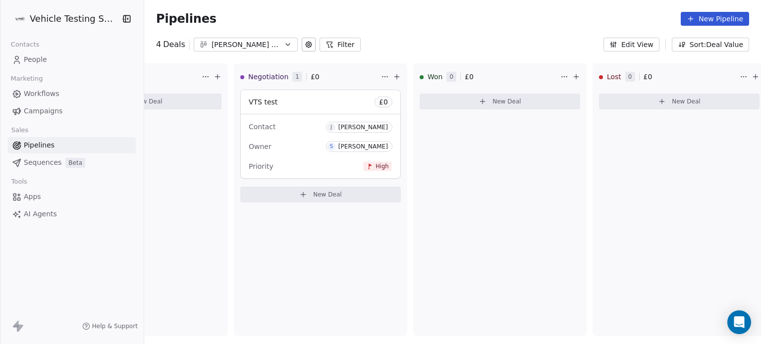
click at [89, 26] on html "Vehicle Testing Solutions Contacts People Marketing Workflows Campaigns Sales P…" at bounding box center [380, 172] width 761 height 344
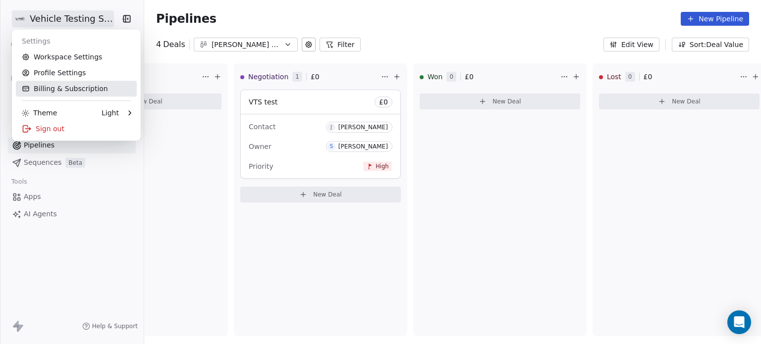
click at [96, 95] on link "Billing & Subscription" at bounding box center [76, 89] width 121 height 16
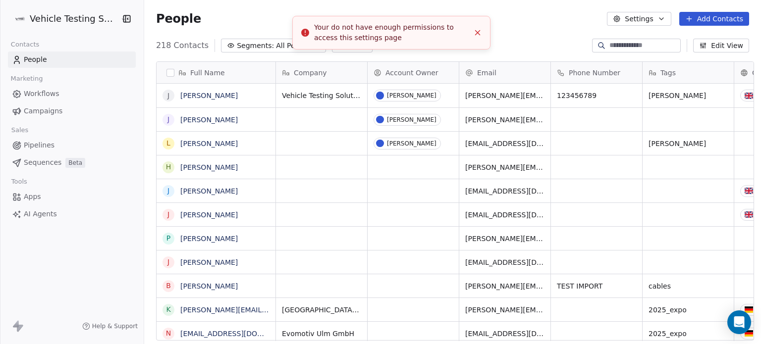
scroll to position [295, 614]
click at [478, 31] on line "Close toast" at bounding box center [477, 32] width 4 height 4
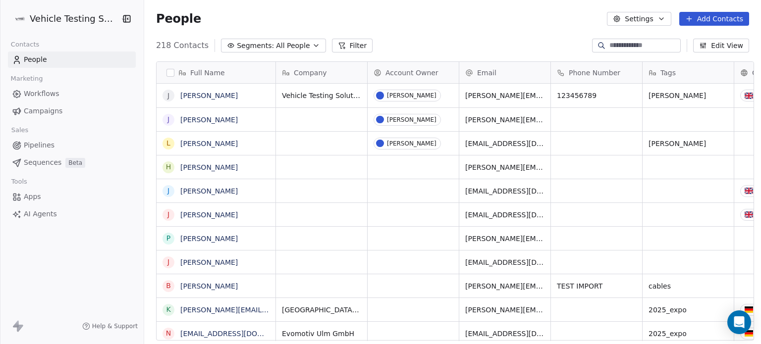
click at [35, 142] on span "Pipelines" at bounding box center [39, 145] width 31 height 10
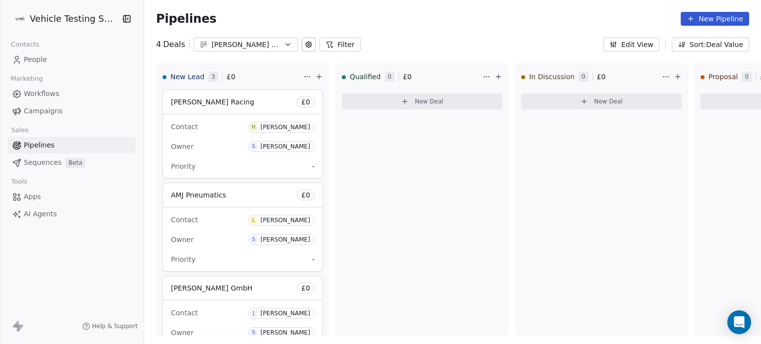
click at [286, 44] on icon "button" at bounding box center [288, 45] width 4 height 2
click at [446, 42] on html "Vehicle Testing Solutions Contacts People Marketing Workflows Campaigns Sales P…" at bounding box center [380, 172] width 761 height 344
click at [44, 64] on span "People" at bounding box center [35, 59] width 23 height 10
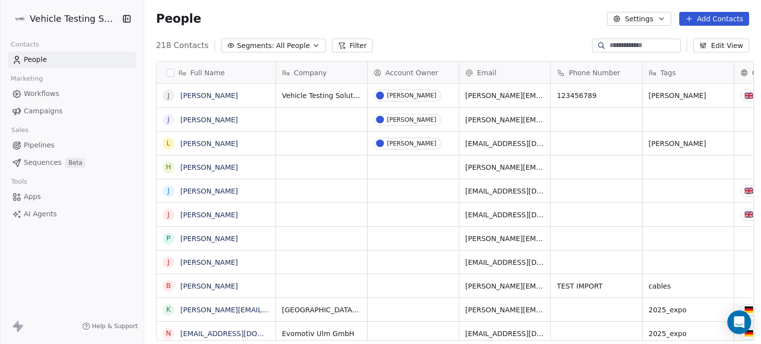
scroll to position [295, 614]
click at [39, 142] on span "Pipelines" at bounding box center [39, 145] width 31 height 10
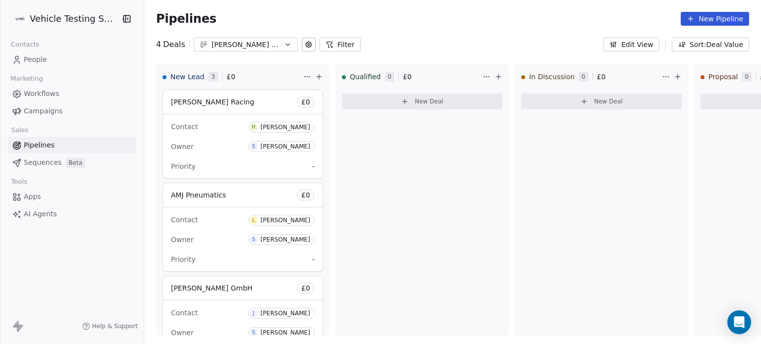
click at [47, 57] on link "People" at bounding box center [72, 60] width 128 height 16
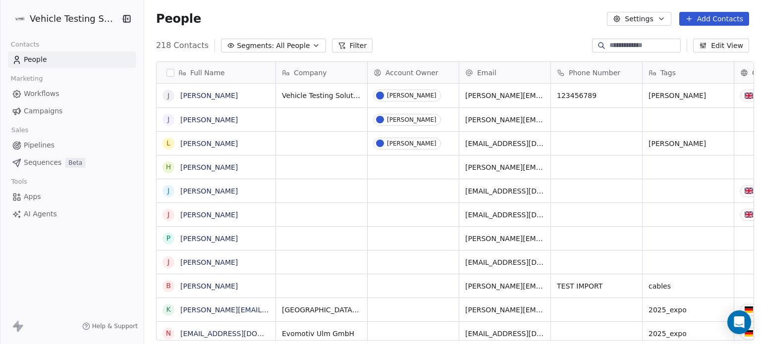
scroll to position [295, 614]
click at [42, 146] on span "Pipelines" at bounding box center [39, 145] width 31 height 10
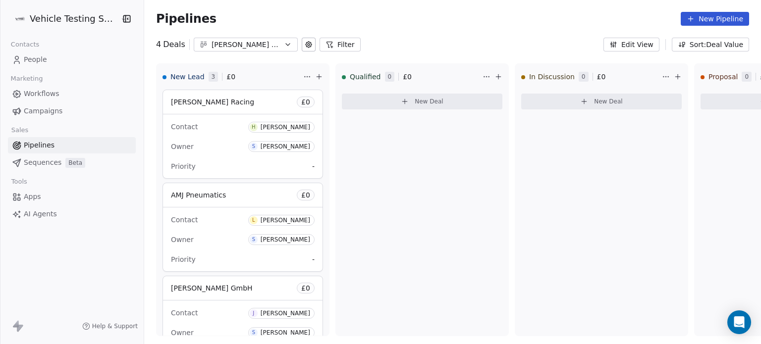
click at [80, 60] on link "People" at bounding box center [72, 60] width 128 height 16
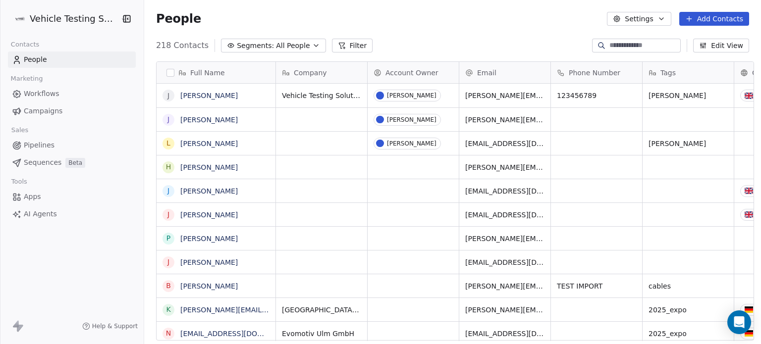
scroll to position [295, 614]
click at [58, 141] on link "Pipelines" at bounding box center [72, 145] width 128 height 16
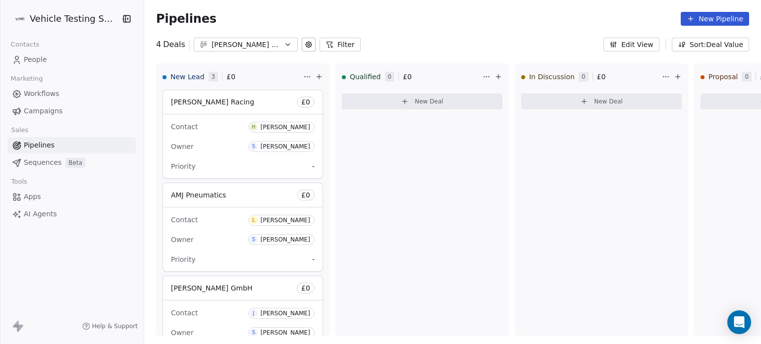
click at [242, 47] on div "[PERSON_NAME] Pipe Line" at bounding box center [245, 45] width 68 height 10
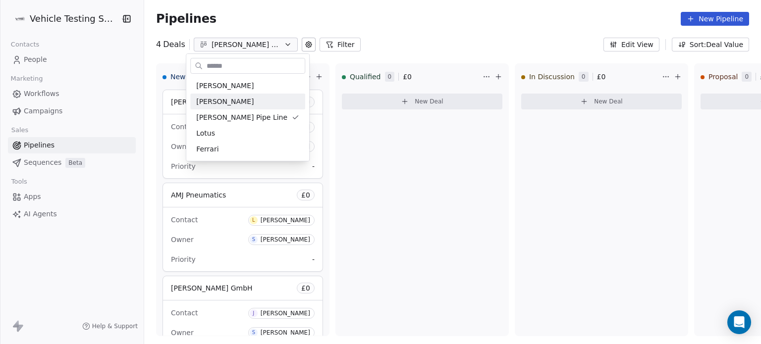
click at [347, 10] on html "Vehicle Testing Solutions Contacts People Marketing Workflows Campaigns Sales P…" at bounding box center [380, 172] width 761 height 344
